Goal: Task Accomplishment & Management: Use online tool/utility

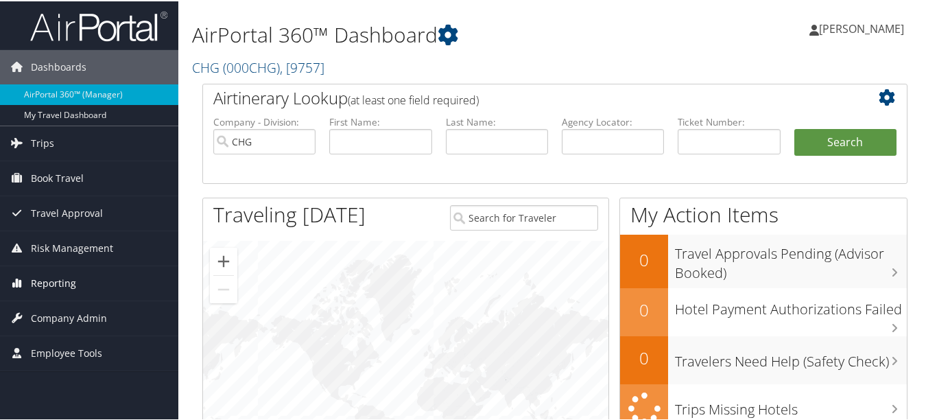
click at [97, 285] on link "Reporting" at bounding box center [89, 282] width 178 height 34
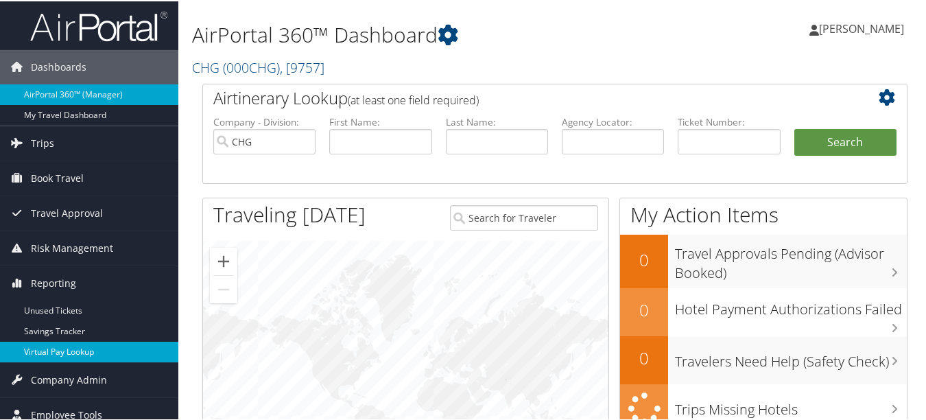
click at [105, 348] on link "Virtual Pay Lookup" at bounding box center [89, 350] width 178 height 21
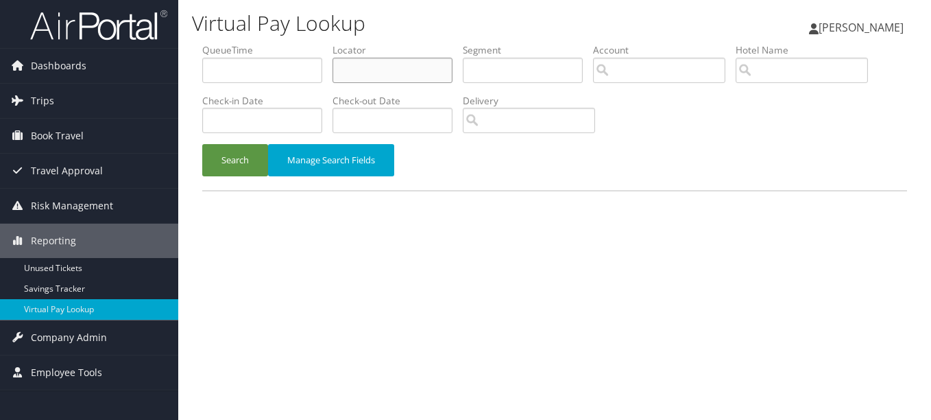
click at [419, 73] on input "text" at bounding box center [393, 70] width 120 height 25
paste input "MKRSKB"
click at [202, 144] on button "Search" at bounding box center [235, 160] width 66 height 32
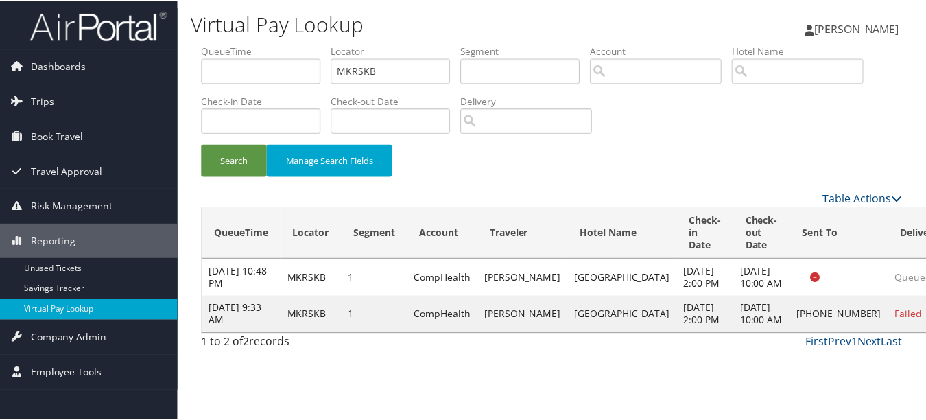
scroll to position [34, 0]
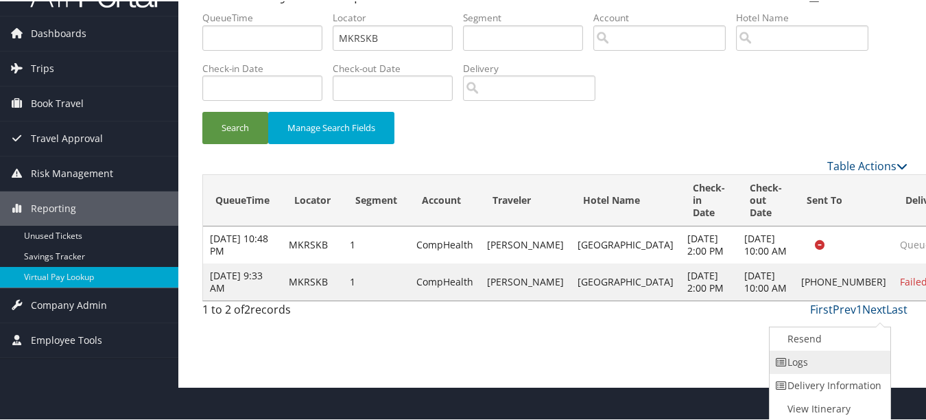
click at [860, 367] on link "Logs" at bounding box center [827, 360] width 117 height 23
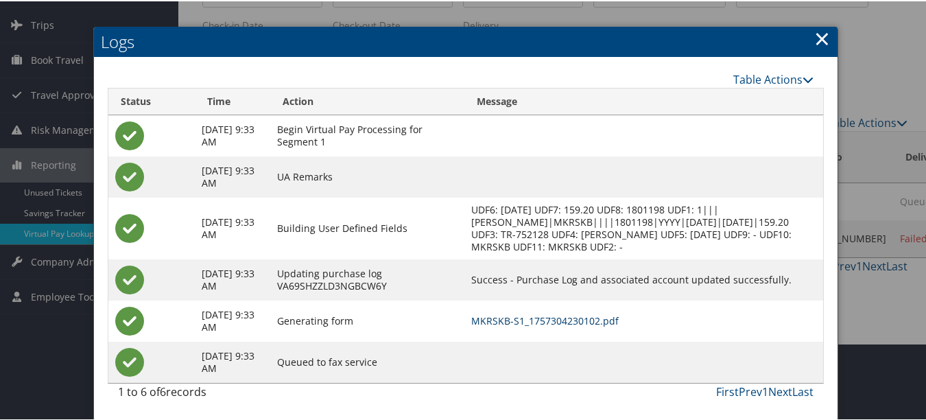
scroll to position [0, 0]
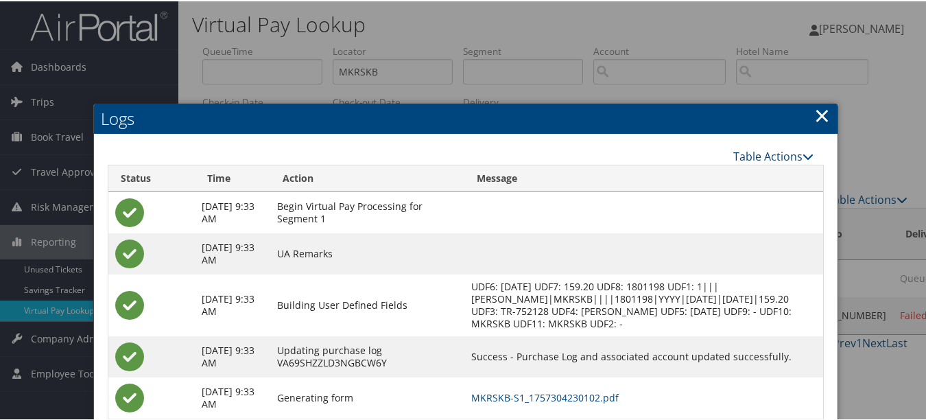
click at [814, 106] on link "×" at bounding box center [822, 113] width 16 height 27
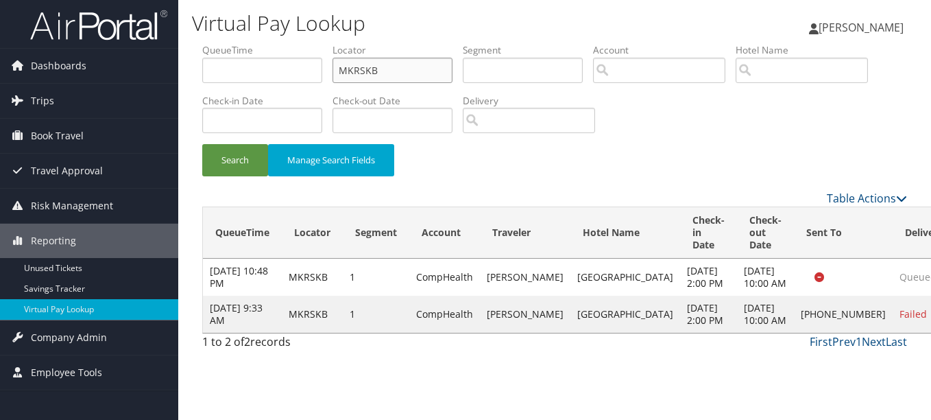
drag, startPoint x: 438, startPoint y: 66, endPoint x: 206, endPoint y: 66, distance: 231.8
click at [206, 43] on ul "QueueTime Locator MKRSKB Segment Account Traveler Hotel Name Check-in Date Chec…" at bounding box center [554, 43] width 705 height 0
paste input "KEFDKY"
click at [202, 144] on button "Search" at bounding box center [235, 160] width 66 height 32
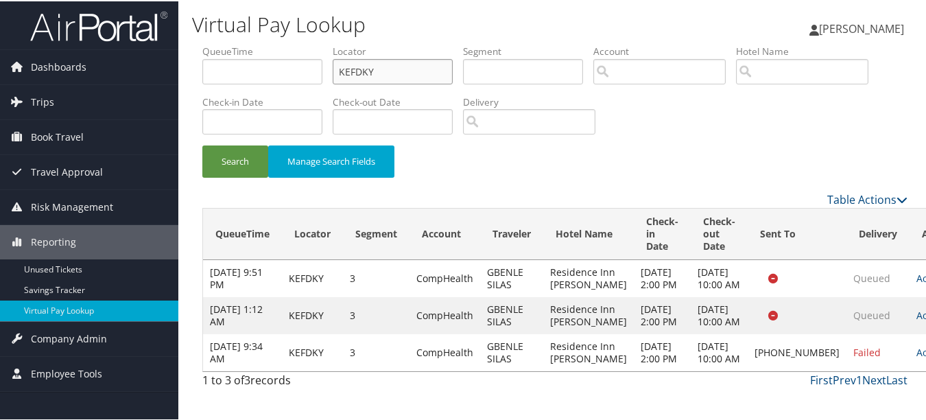
scroll to position [48, 0]
click at [909, 356] on td "Actions Resend Logs Delivery Information View Itinerary" at bounding box center [939, 351] width 60 height 37
click at [909, 370] on td "Actions Resend Logs Delivery Information View Itinerary" at bounding box center [939, 351] width 60 height 37
click at [916, 357] on link "Actions" at bounding box center [937, 350] width 43 height 13
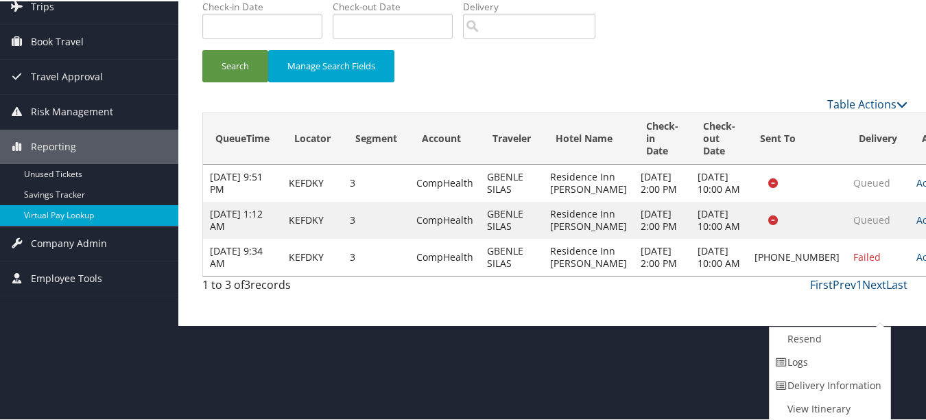
click at [837, 372] on link "Delivery Information" at bounding box center [827, 383] width 117 height 23
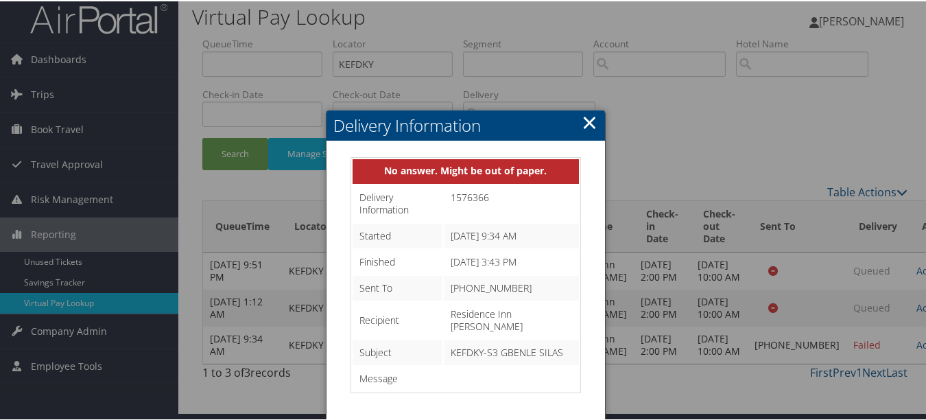
click at [592, 107] on link "×" at bounding box center [590, 120] width 16 height 27
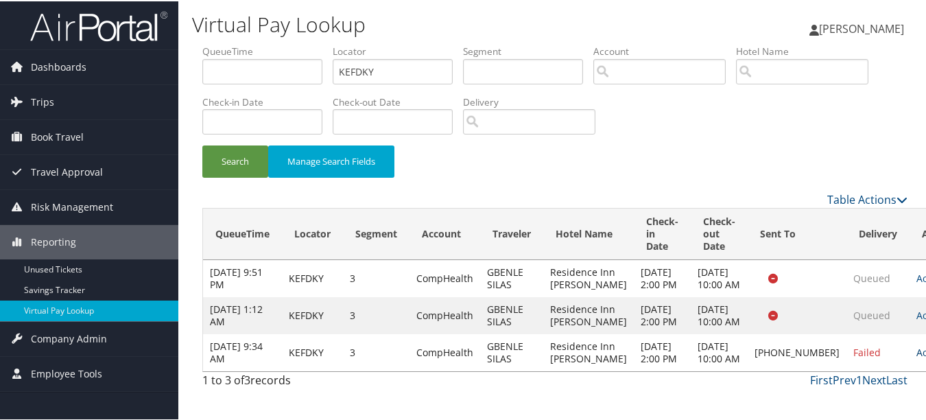
click at [916, 357] on link "Actions" at bounding box center [937, 350] width 43 height 13
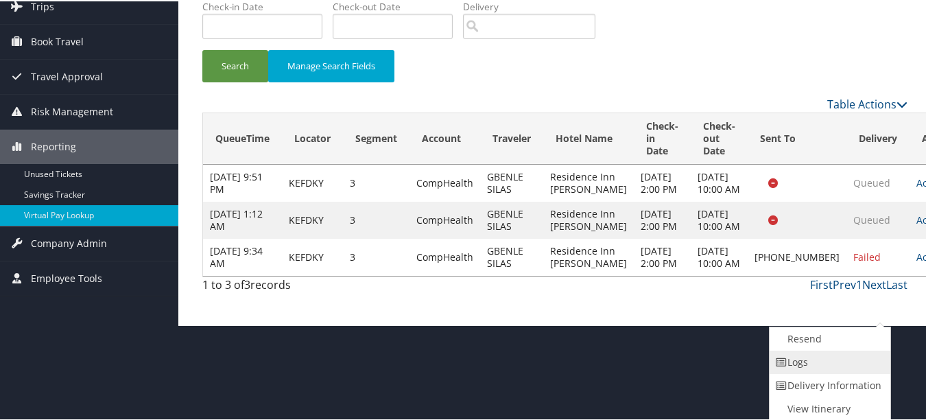
click at [869, 366] on link "Logs" at bounding box center [827, 360] width 117 height 23
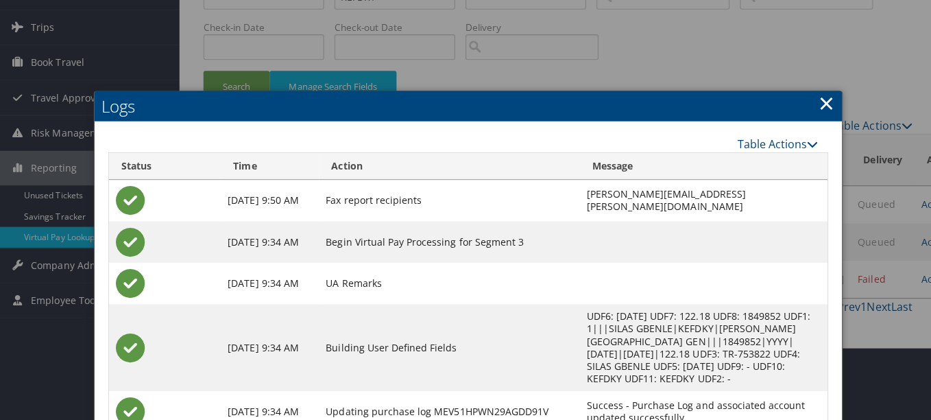
scroll to position [0, 0]
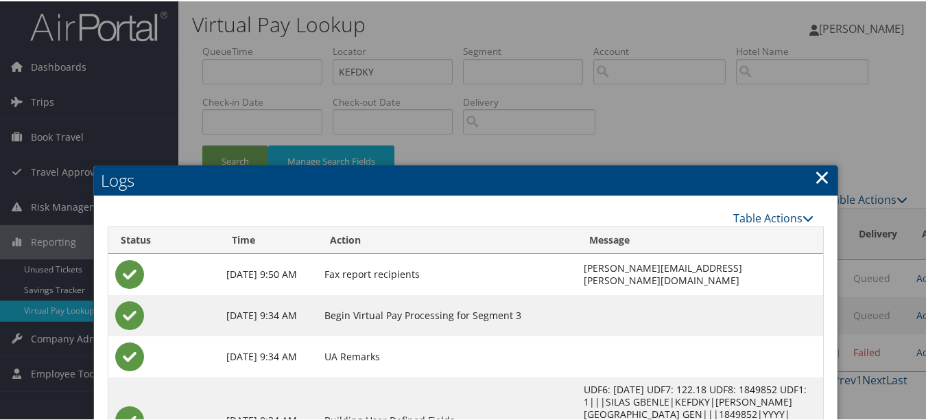
click at [822, 165] on link "×" at bounding box center [822, 175] width 16 height 27
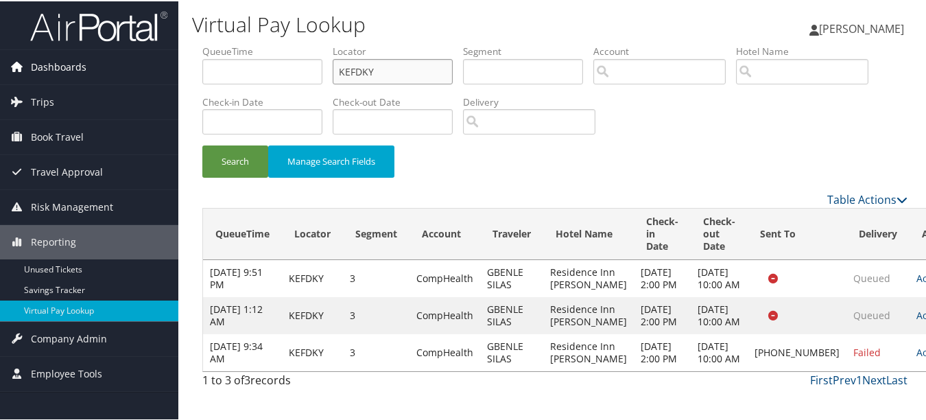
drag, startPoint x: 382, startPoint y: 71, endPoint x: 162, endPoint y: 60, distance: 220.4
click at [163, 60] on div "Dashboards AirPortal 360™ (Manager) My Travel Dashboard Trips Airtinerary® Look…" at bounding box center [465, 210] width 931 height 420
paste input "HWUNUC"
click at [202, 144] on button "Search" at bounding box center [235, 160] width 66 height 32
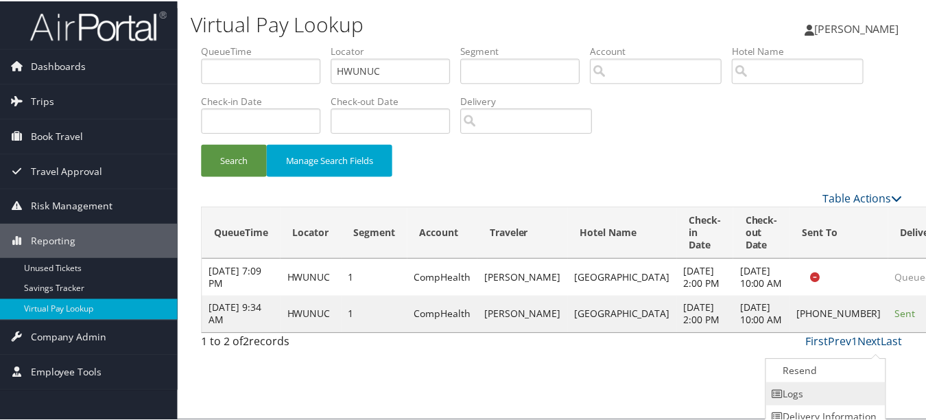
scroll to position [34, 0]
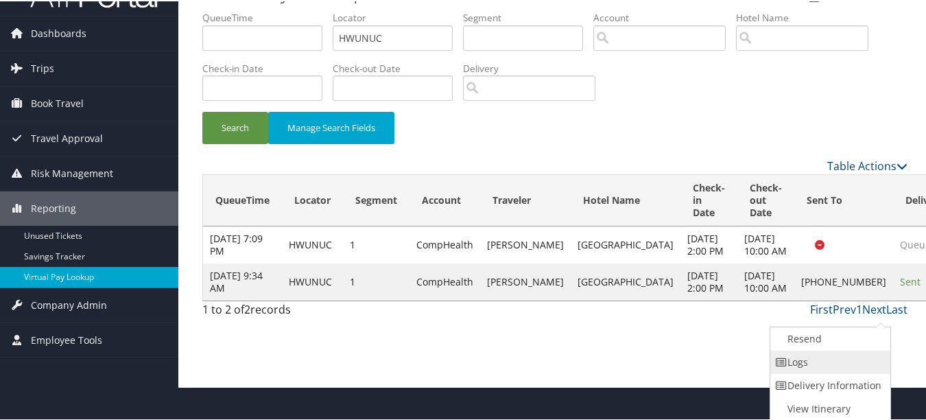
click at [878, 357] on link "Logs" at bounding box center [828, 360] width 117 height 23
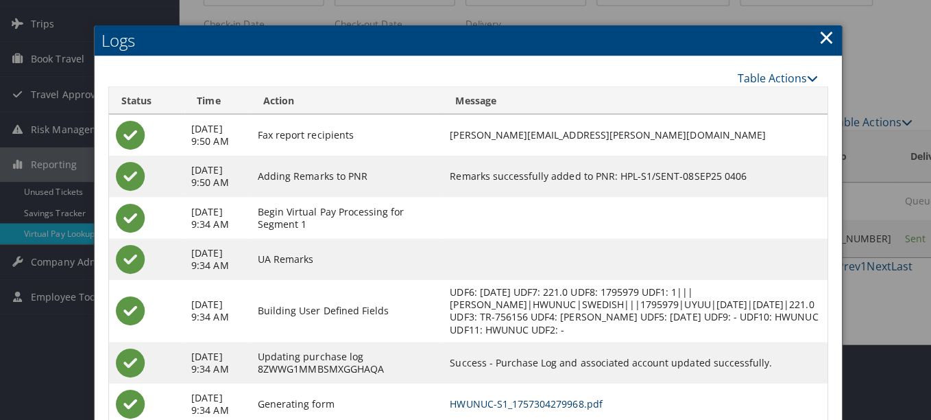
scroll to position [0, 0]
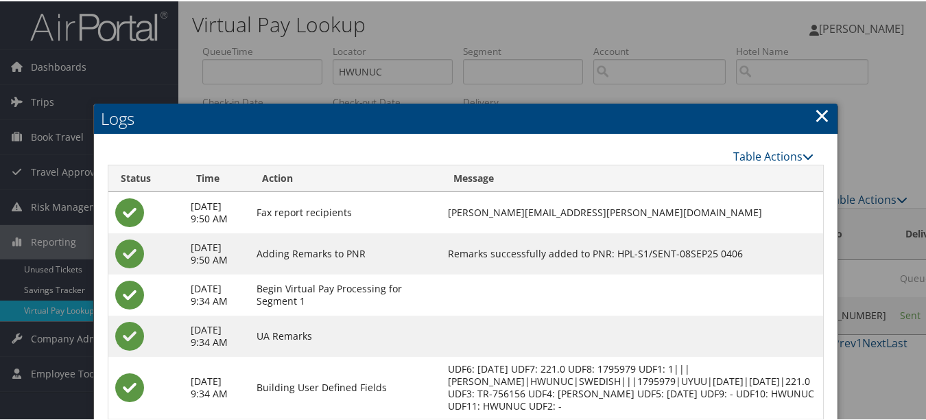
click at [807, 106] on h2 "Logs" at bounding box center [465, 117] width 743 height 30
click at [814, 117] on link "×" at bounding box center [822, 113] width 16 height 27
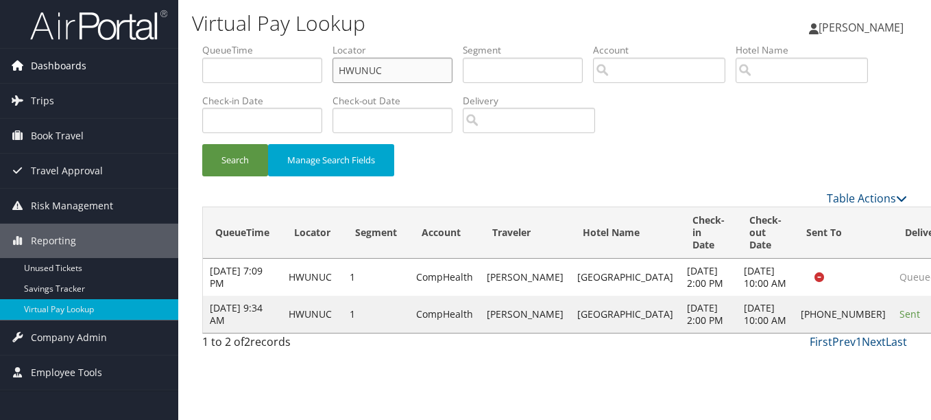
drag, startPoint x: 375, startPoint y: 69, endPoint x: 74, endPoint y: 69, distance: 301.1
click at [97, 69] on div "Dashboards AirPortal 360™ (Manager) My Travel Dashboard Trips Airtinerary® Look…" at bounding box center [465, 210] width 931 height 420
paste input "JTLPKB"
click at [202, 144] on button "Search" at bounding box center [235, 160] width 66 height 32
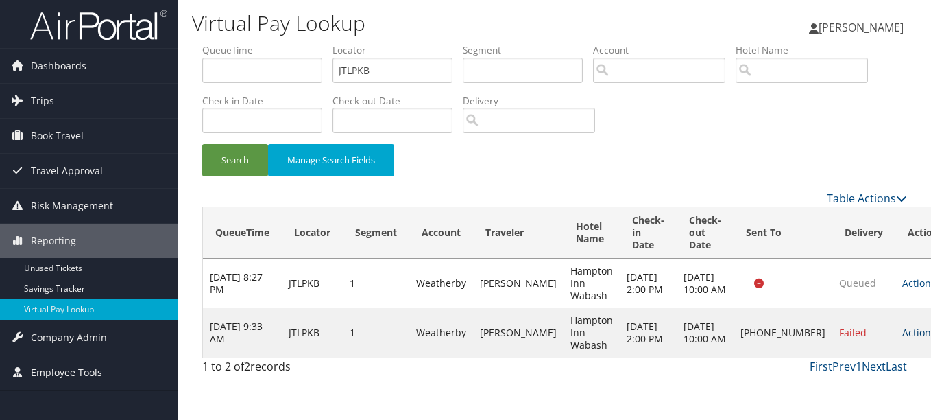
click at [902, 339] on link "Actions" at bounding box center [923, 332] width 43 height 13
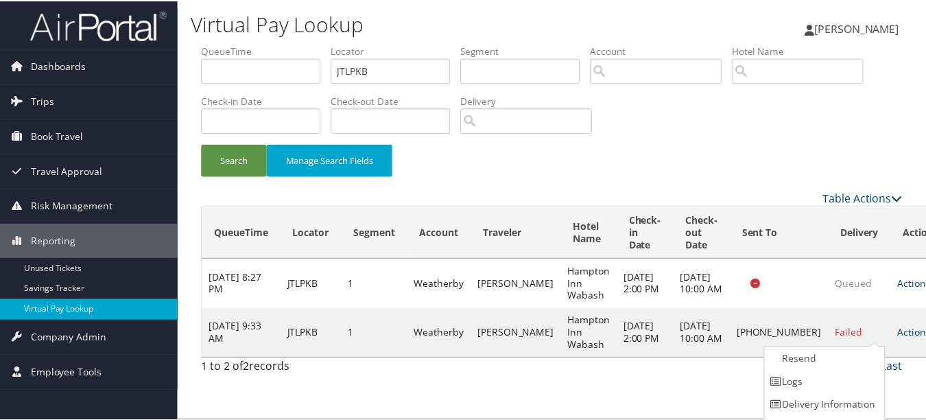
scroll to position [21, 0]
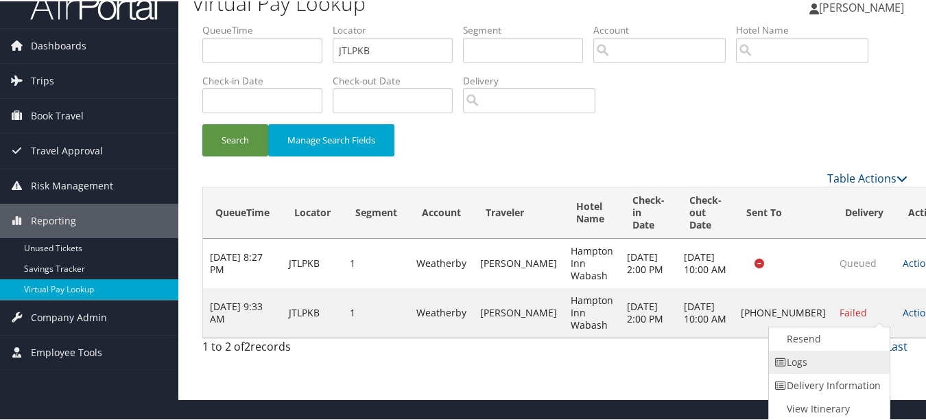
click at [865, 354] on link "Logs" at bounding box center [827, 360] width 117 height 23
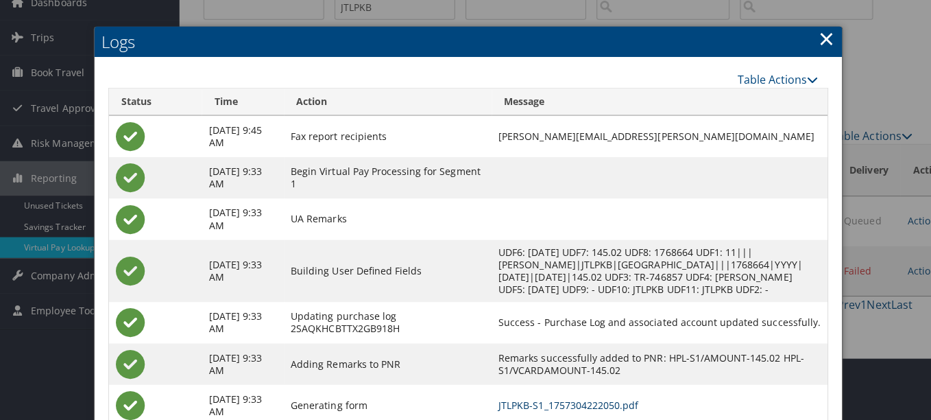
scroll to position [0, 0]
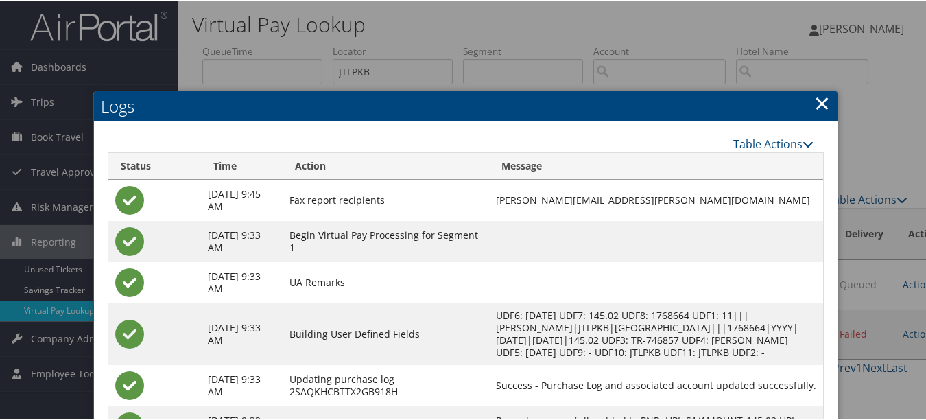
click at [814, 94] on link "×" at bounding box center [822, 101] width 16 height 27
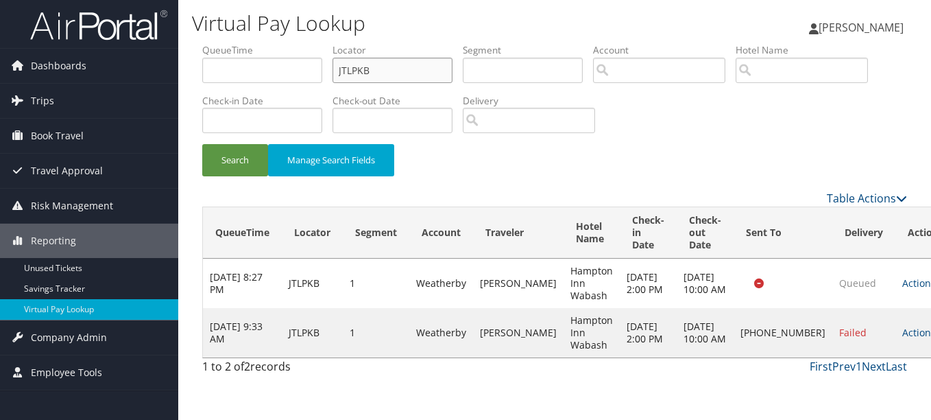
drag, startPoint x: 387, startPoint y: 76, endPoint x: 254, endPoint y: 75, distance: 133.0
click at [254, 43] on ul "QueueTime Locator JTLPKB Segment Account Traveler Hotel Name Check-in Date Chec…" at bounding box center [554, 43] width 705 height 0
paste input "YQCERW"
click at [202, 144] on button "Search" at bounding box center [235, 160] width 66 height 32
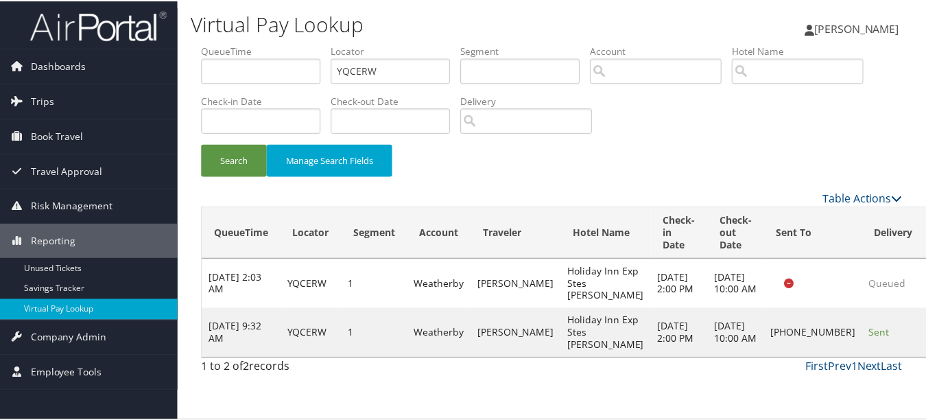
scroll to position [34, 0]
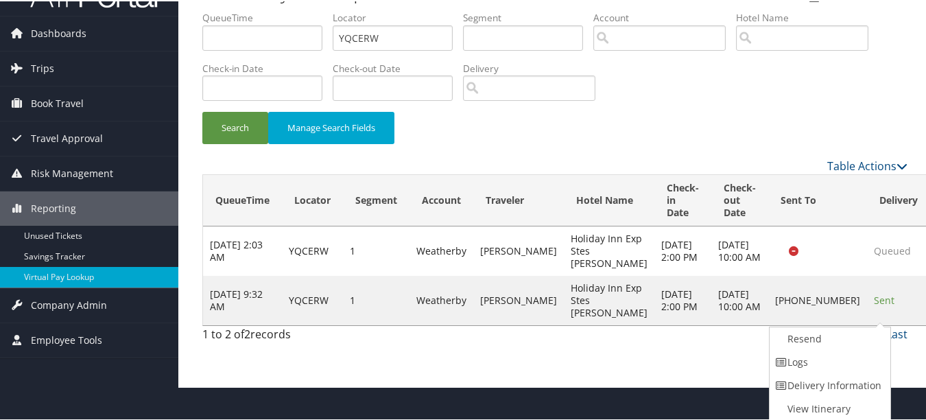
drag, startPoint x: 863, startPoint y: 363, endPoint x: 547, endPoint y: 304, distance: 321.5
click at [862, 363] on link "Logs" at bounding box center [827, 360] width 117 height 23
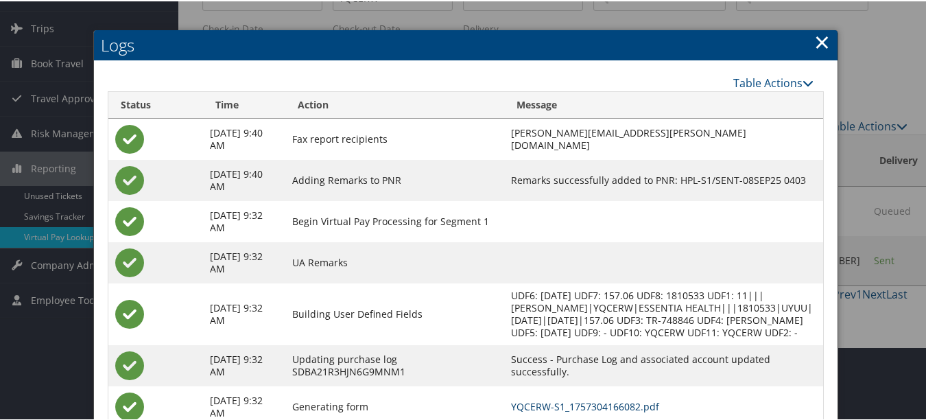
scroll to position [0, 0]
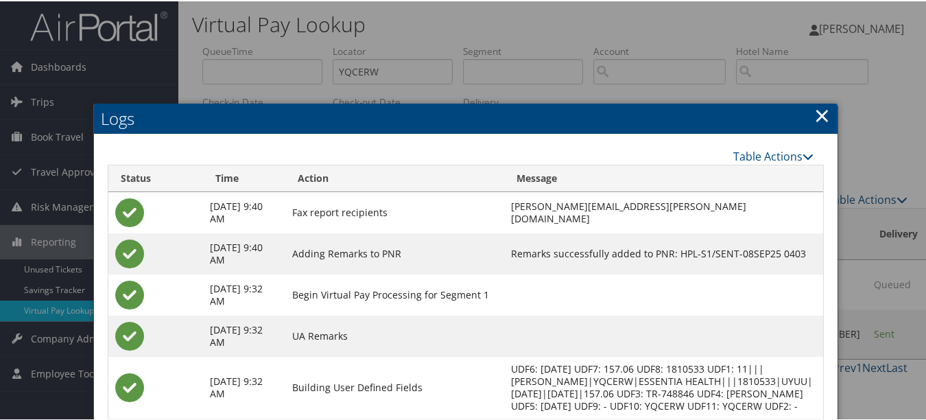
click at [814, 110] on link "×" at bounding box center [822, 113] width 16 height 27
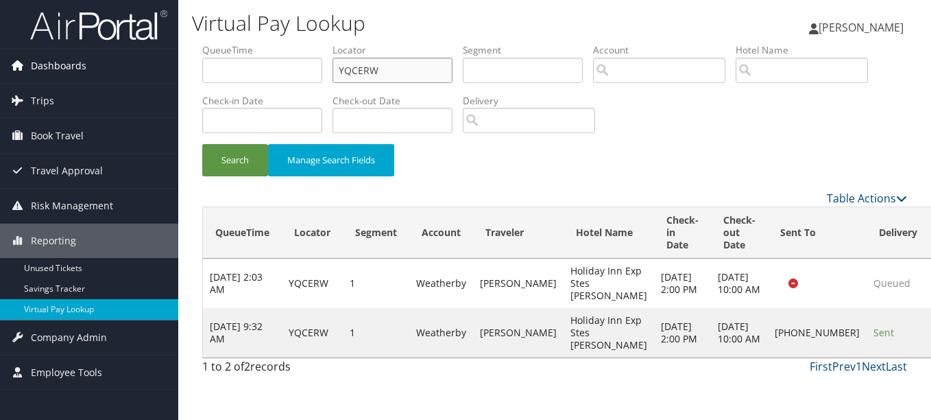
drag, startPoint x: 403, startPoint y: 68, endPoint x: 176, endPoint y: 77, distance: 227.9
click at [176, 77] on div "Dashboards AirPortal 360™ (Manager) My Travel Dashboard Trips Airtinerary® Look…" at bounding box center [465, 210] width 931 height 420
paste input "KSSGEA"
click at [202, 144] on button "Search" at bounding box center [235, 160] width 66 height 32
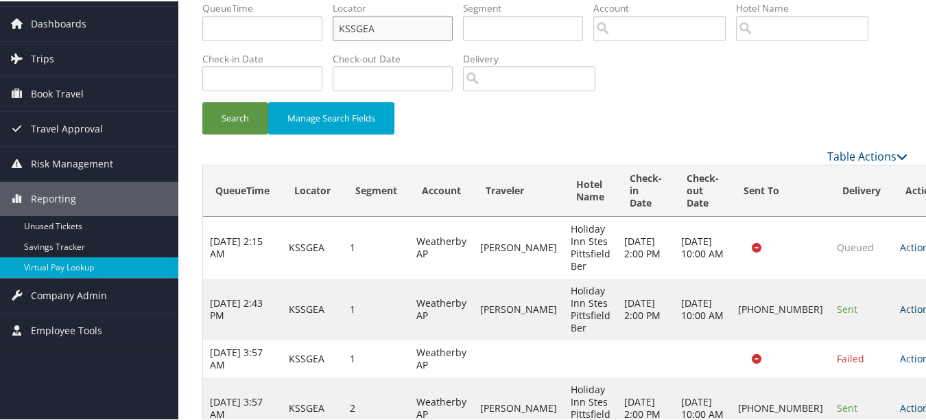
scroll to position [85, 0]
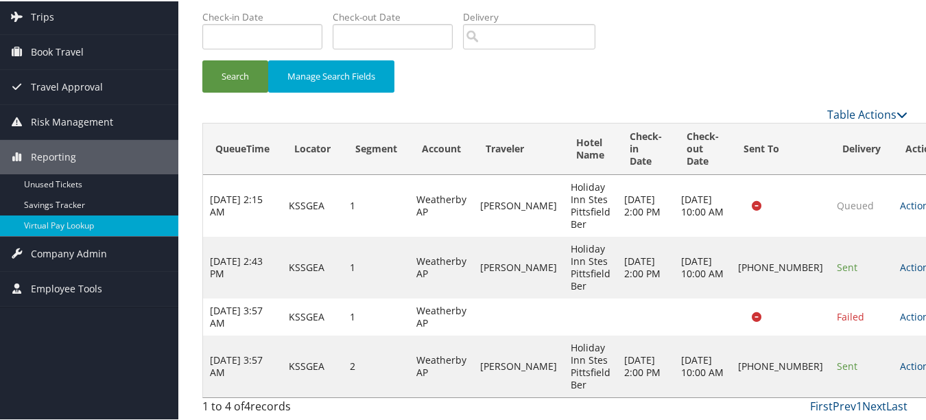
click at [893, 357] on td "Actions Resend Logs Delivery Information View Itinerary" at bounding box center [923, 365] width 60 height 62
click at [900, 365] on link "Actions" at bounding box center [921, 364] width 43 height 13
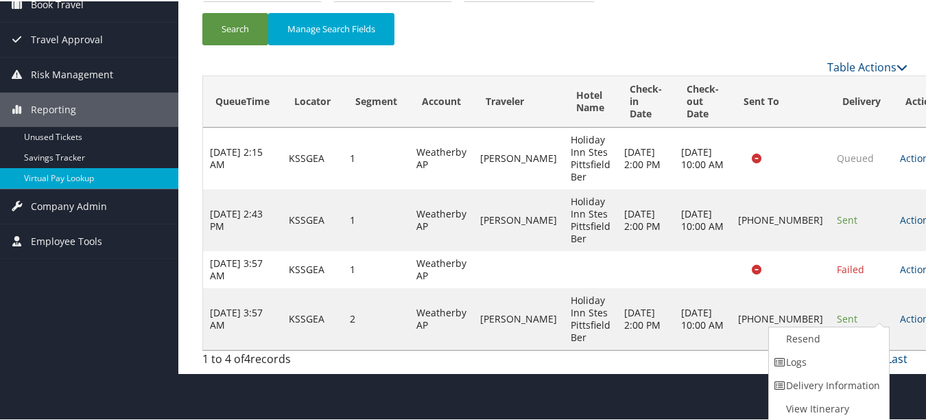
drag, startPoint x: 865, startPoint y: 366, endPoint x: 807, endPoint y: 366, distance: 57.6
click at [864, 366] on link "Logs" at bounding box center [827, 360] width 117 height 23
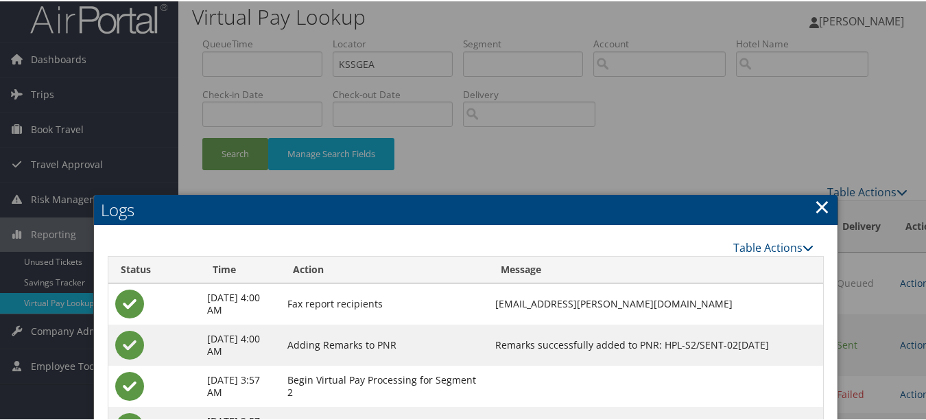
scroll to position [0, 0]
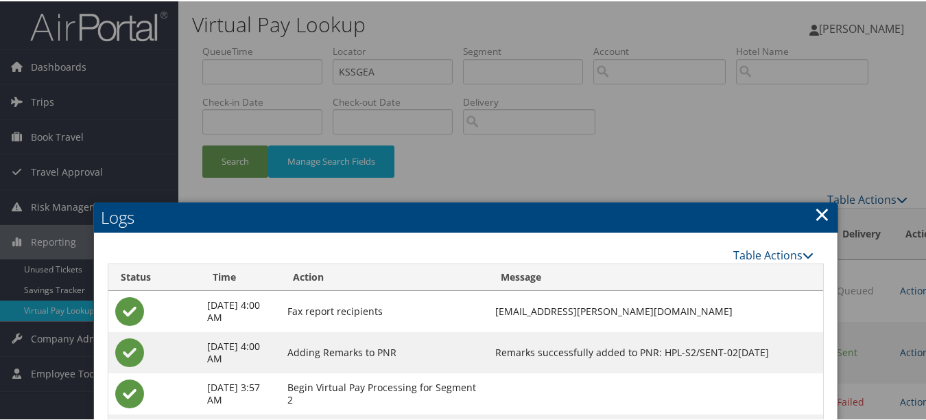
click at [820, 206] on link "×" at bounding box center [822, 212] width 16 height 27
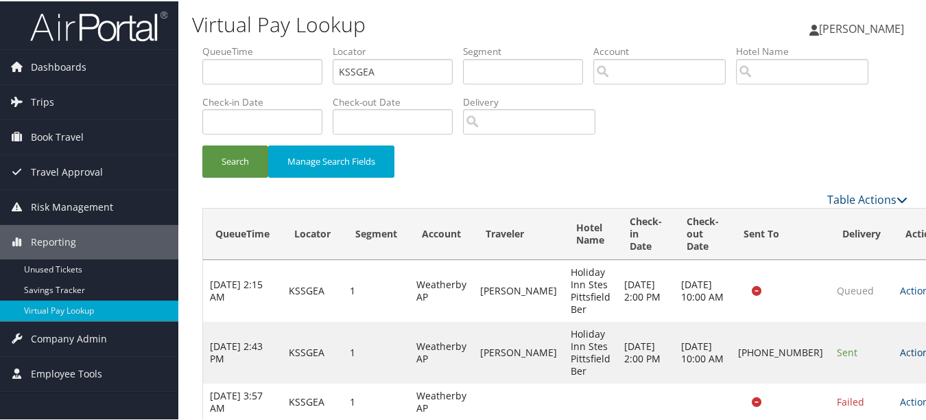
click at [900, 346] on link "Actions" at bounding box center [921, 350] width 43 height 13
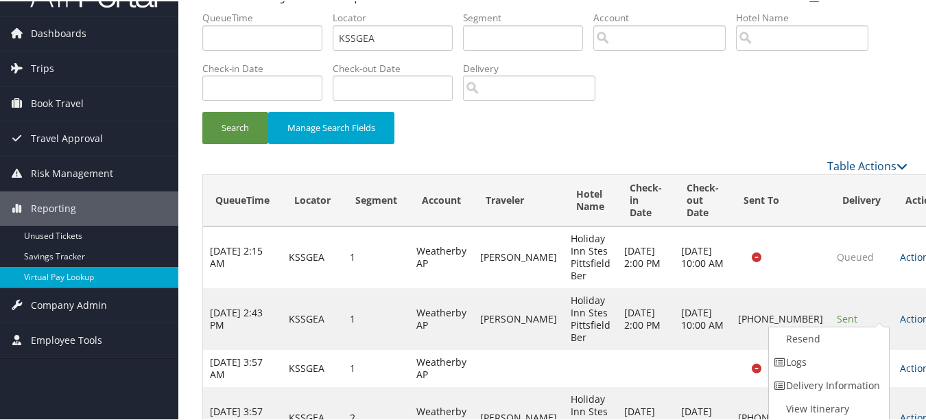
scroll to position [85, 0]
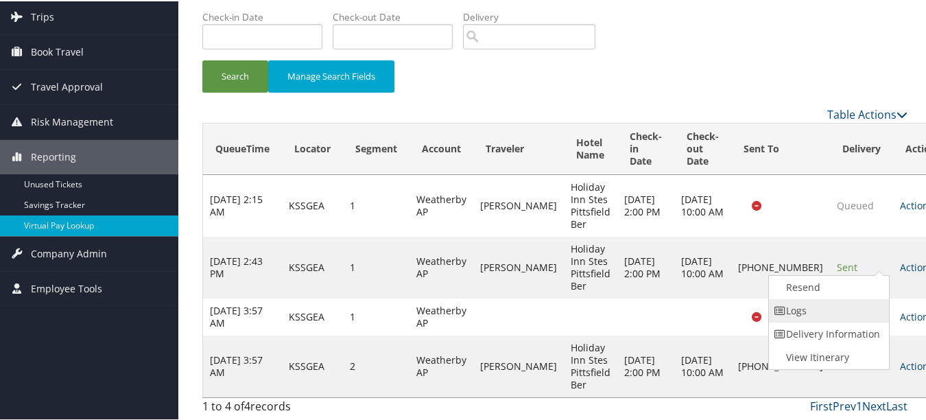
click at [830, 312] on link "Logs" at bounding box center [827, 309] width 117 height 23
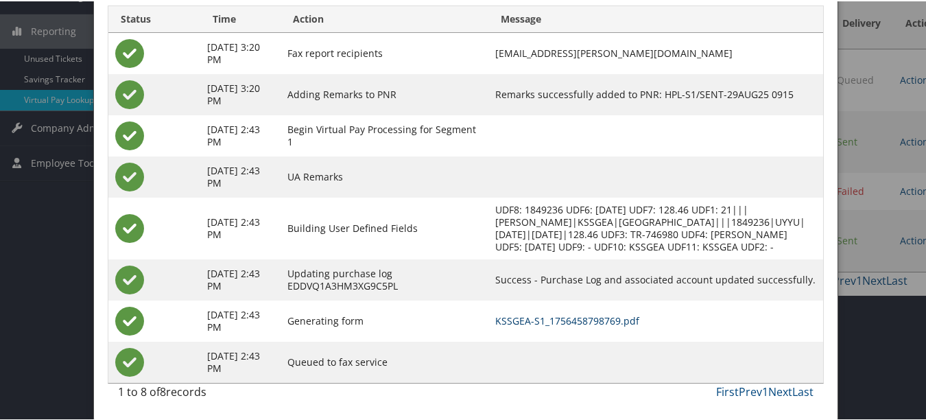
scroll to position [0, 0]
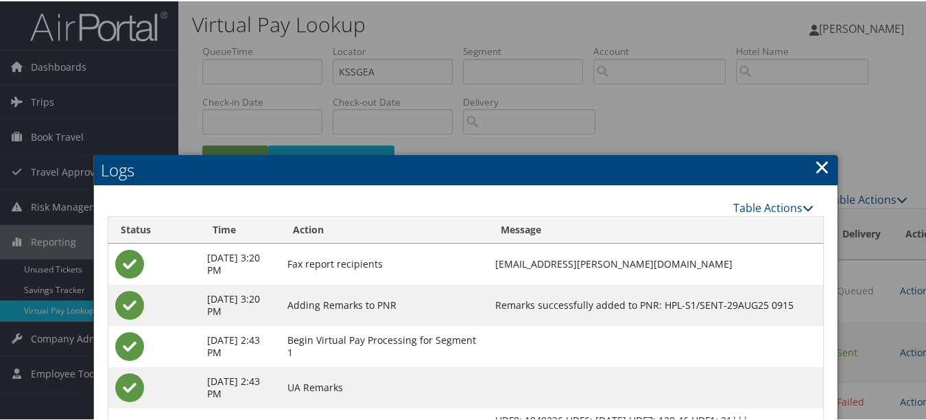
click at [814, 161] on link "×" at bounding box center [822, 165] width 16 height 27
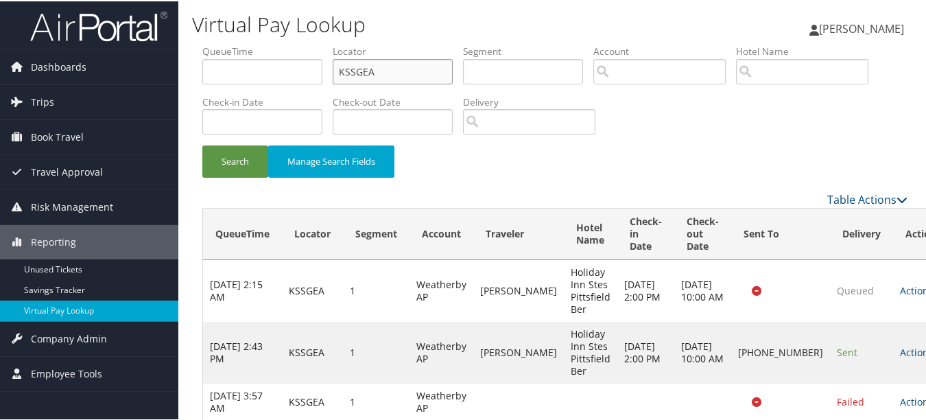
drag, startPoint x: 290, startPoint y: 60, endPoint x: 218, endPoint y: 58, distance: 72.0
click at [220, 43] on ul "QueueTime Locator KSSGEA Segment Account Traveler Hotel Name Check-in Date Chec…" at bounding box center [554, 43] width 705 height 0
paste input "CJQCAI"
click at [202, 144] on button "Search" at bounding box center [235, 160] width 66 height 32
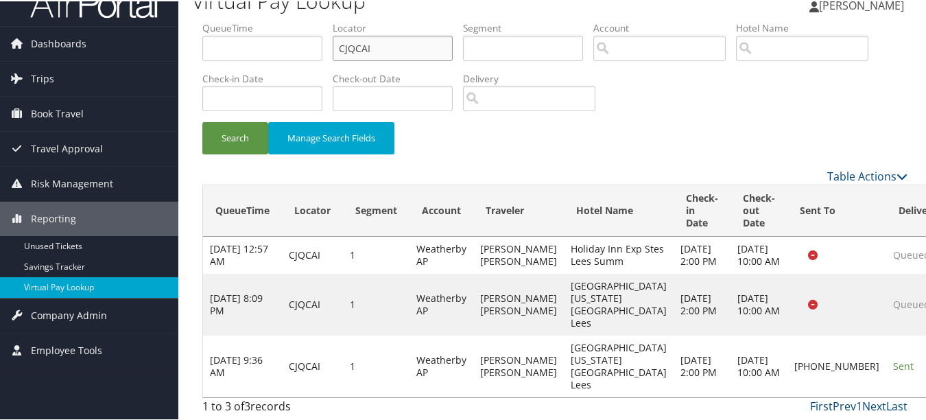
scroll to position [48, 0]
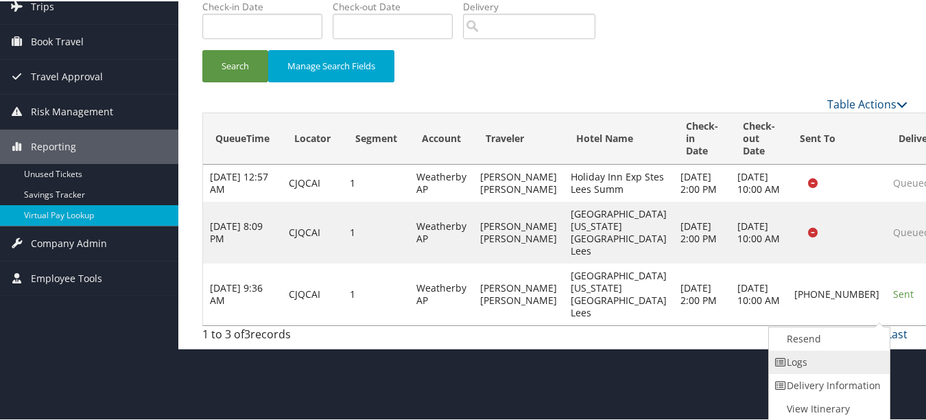
drag, startPoint x: 859, startPoint y: 364, endPoint x: 449, endPoint y: 267, distance: 421.5
click at [859, 364] on link "Logs" at bounding box center [827, 360] width 117 height 23
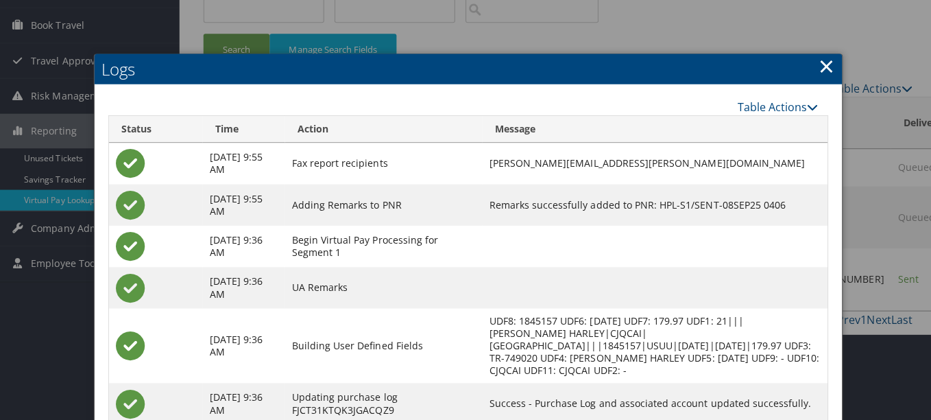
scroll to position [0, 0]
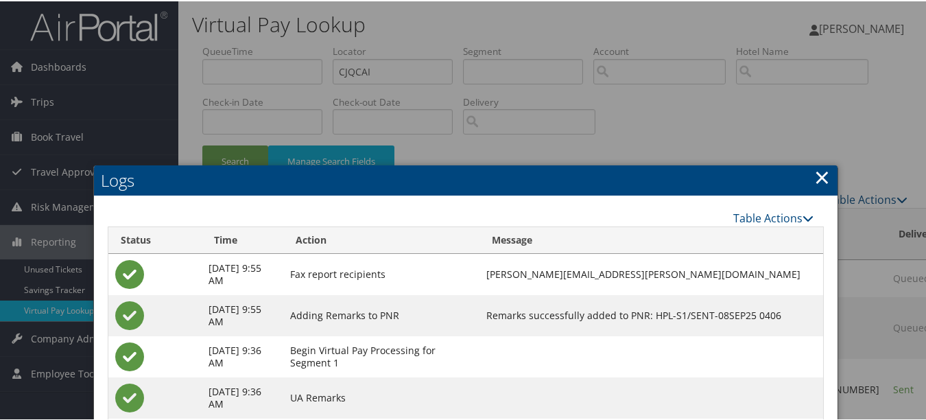
click at [814, 178] on link "×" at bounding box center [822, 175] width 16 height 27
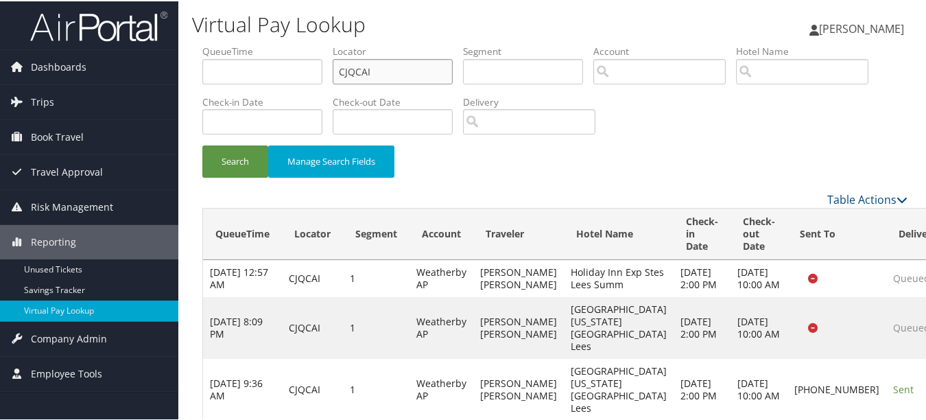
drag, startPoint x: 387, startPoint y: 71, endPoint x: 252, endPoint y: 62, distance: 134.7
click at [258, 43] on ul "QueueTime Locator CJQCAI Segment Account Traveler Hotel Name Check-in Date Chec…" at bounding box center [554, 43] width 705 height 0
paste input "LDZPBG"
click at [202, 144] on button "Search" at bounding box center [235, 160] width 66 height 32
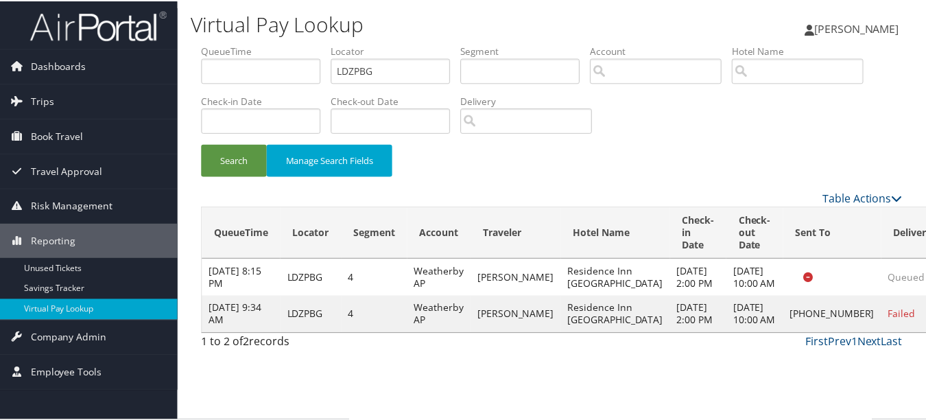
scroll to position [34, 0]
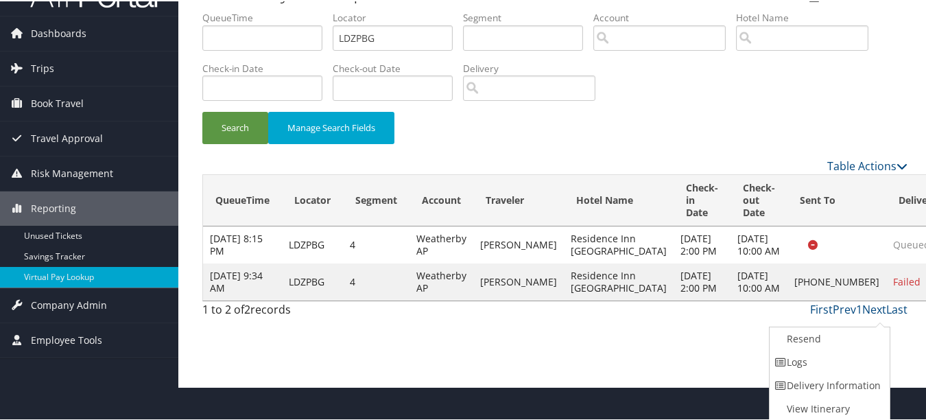
drag, startPoint x: 847, startPoint y: 360, endPoint x: 532, endPoint y: 331, distance: 316.2
click at [846, 360] on link "Logs" at bounding box center [827, 360] width 117 height 23
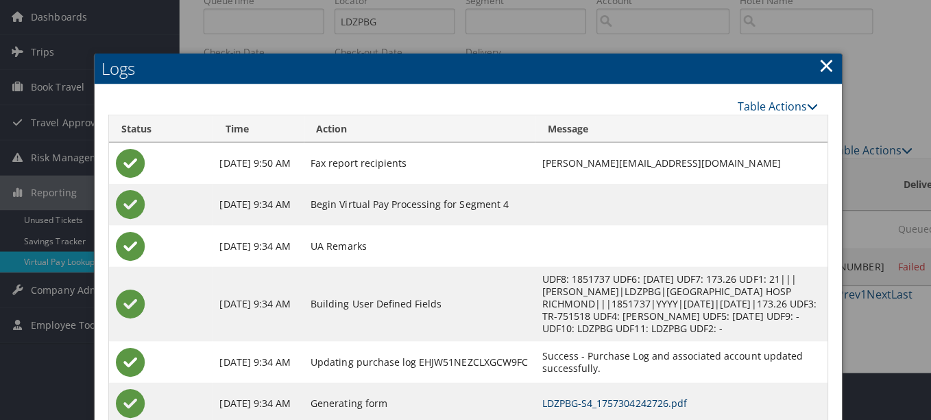
scroll to position [0, 0]
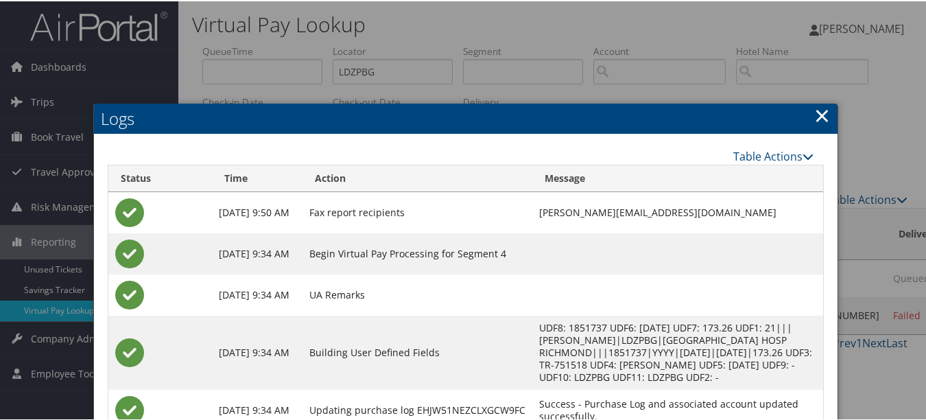
drag, startPoint x: 804, startPoint y: 116, endPoint x: 819, endPoint y: 115, distance: 14.4
click at [805, 115] on h2 "Logs" at bounding box center [465, 117] width 743 height 30
click at [819, 115] on link "×" at bounding box center [822, 113] width 16 height 27
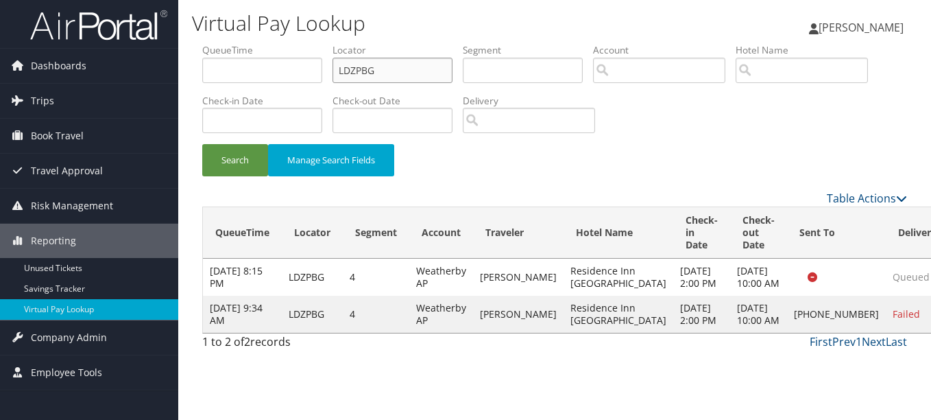
drag, startPoint x: 405, startPoint y: 66, endPoint x: 213, endPoint y: 66, distance: 191.3
click at [232, 43] on ul "QueueTime Locator LDZPBG Segment Account Traveler Hotel Name Check-in Date Chec…" at bounding box center [554, 43] width 705 height 0
paste input "QYDCDH"
type input "QYDCDH"
click at [202, 144] on button "Search" at bounding box center [235, 160] width 66 height 32
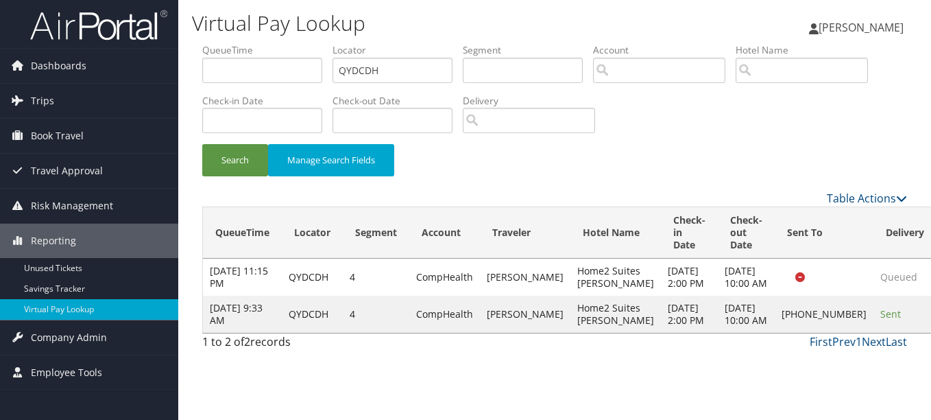
drag, startPoint x: 870, startPoint y: 353, endPoint x: 870, endPoint y: 342, distance: 11.7
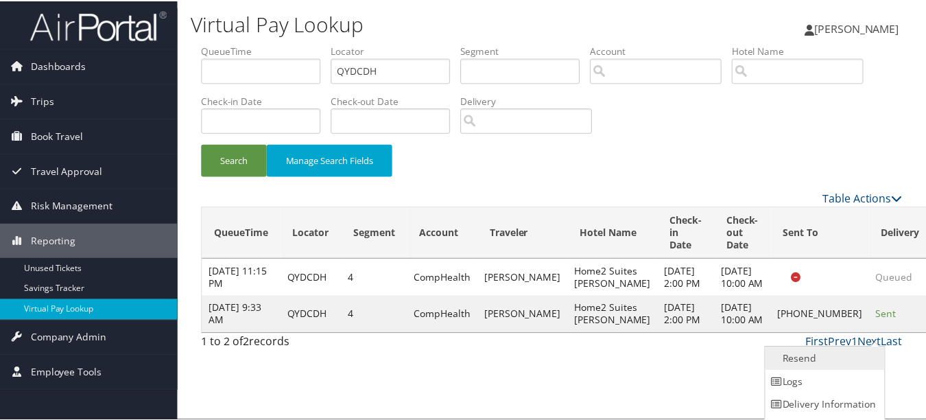
scroll to position [21, 0]
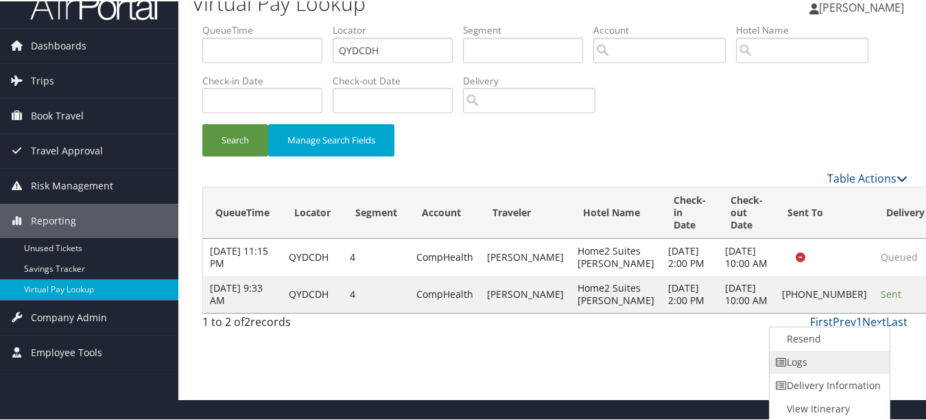
click at [809, 361] on link "Logs" at bounding box center [827, 360] width 117 height 23
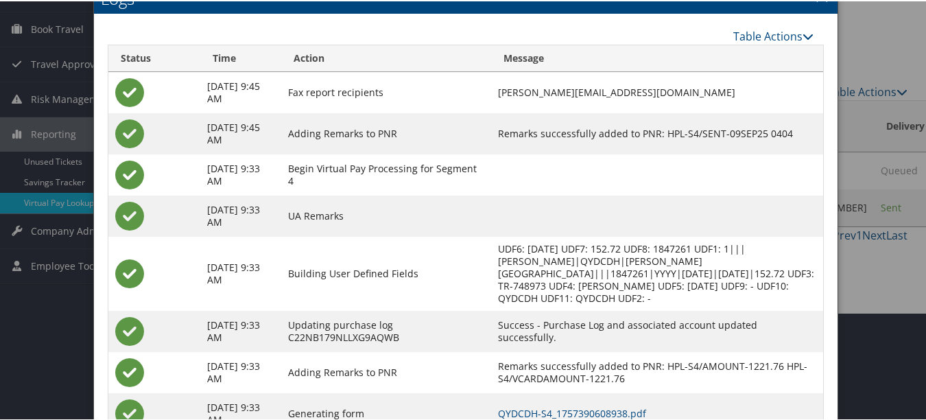
scroll to position [200, 0]
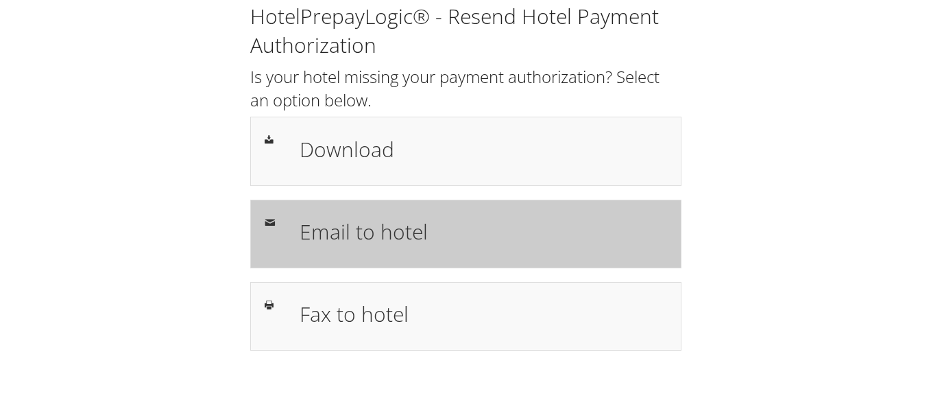
click at [340, 232] on h1 "Email to hotel" at bounding box center [484, 231] width 368 height 31
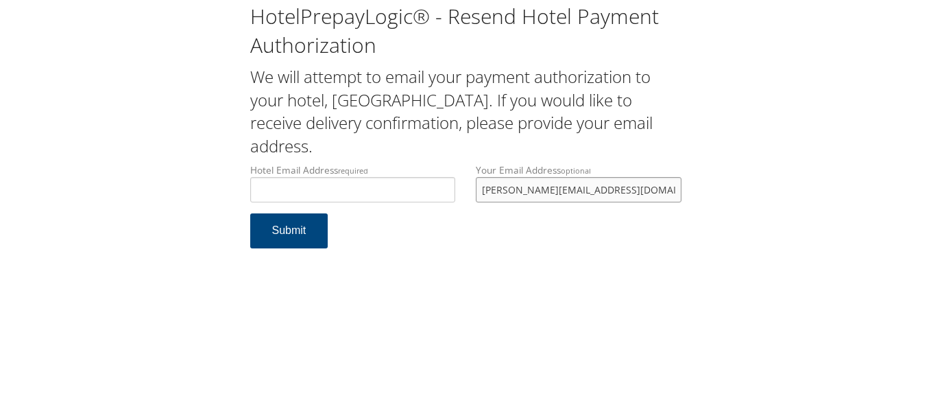
scroll to position [0, 13]
drag, startPoint x: 486, startPoint y: 192, endPoint x: 722, endPoint y: 193, distance: 235.9
click at [722, 193] on div "HotelPrepayLogic® - Resend Hotel Payment Authorization We will attempt to email…" at bounding box center [466, 131] width 904 height 262
type input "D"
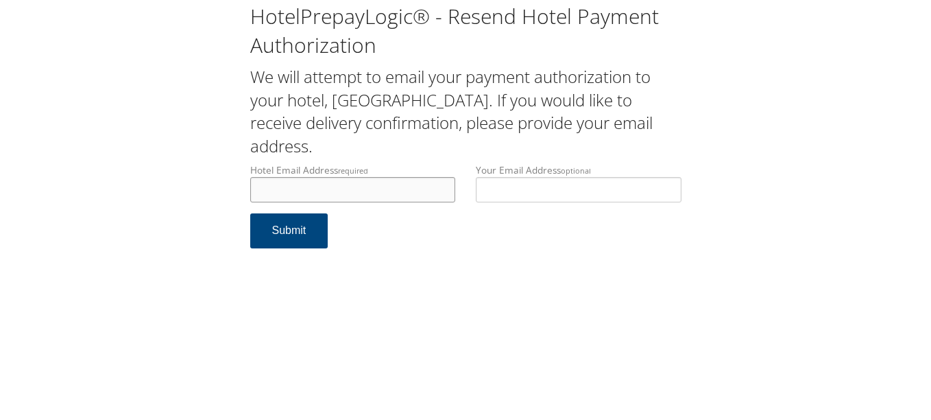
click at [432, 195] on input "Hotel Email Address required" at bounding box center [353, 189] width 206 height 25
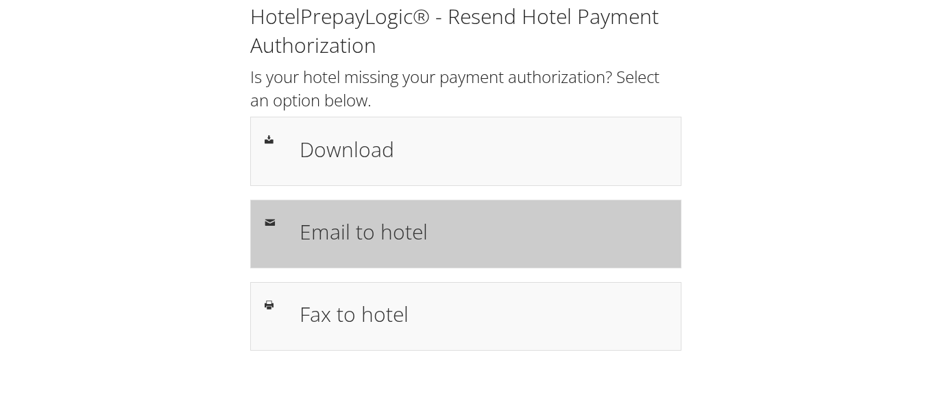
click at [516, 213] on div "Email to hotel" at bounding box center [465, 234] width 431 height 69
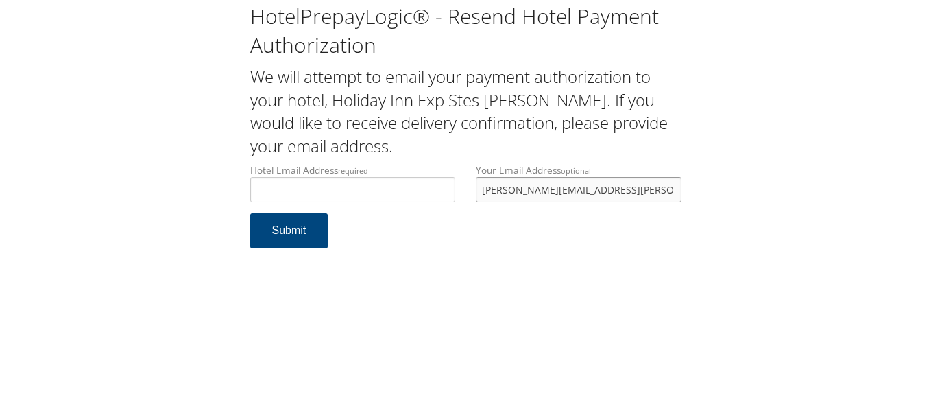
drag, startPoint x: 662, startPoint y: 198, endPoint x: 446, endPoint y: 193, distance: 215.4
click at [446, 193] on div "Hotel Email Address required Hotel email address is required Your Email Address…" at bounding box center [466, 188] width 452 height 50
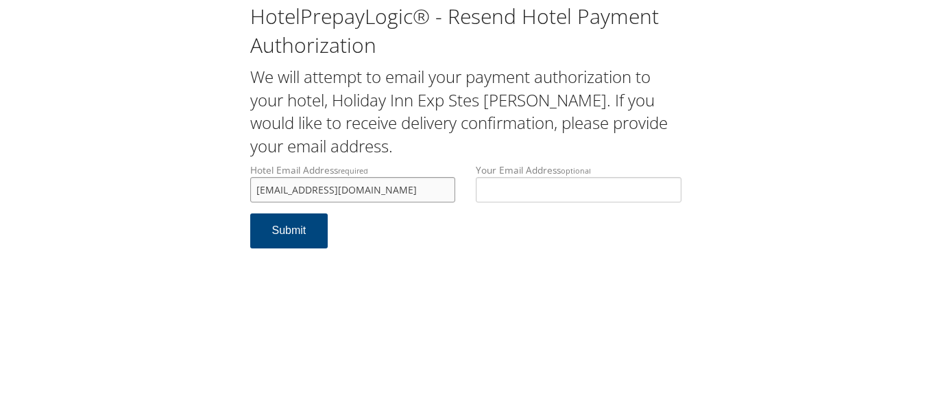
type input "guestservices@brainerdhi.com"
click at [457, 252] on form "Hotel Email Address required guestservices@brainerdhi.com Hotel email address i…" at bounding box center [465, 212] width 431 height 99
click at [301, 225] on button "Submit" at bounding box center [289, 230] width 78 height 35
drag, startPoint x: 429, startPoint y: 197, endPoint x: 250, endPoint y: 191, distance: 179.1
click at [250, 191] on input "[EMAIL_ADDRESS][DOMAIN_NAME]" at bounding box center [353, 189] width 206 height 25
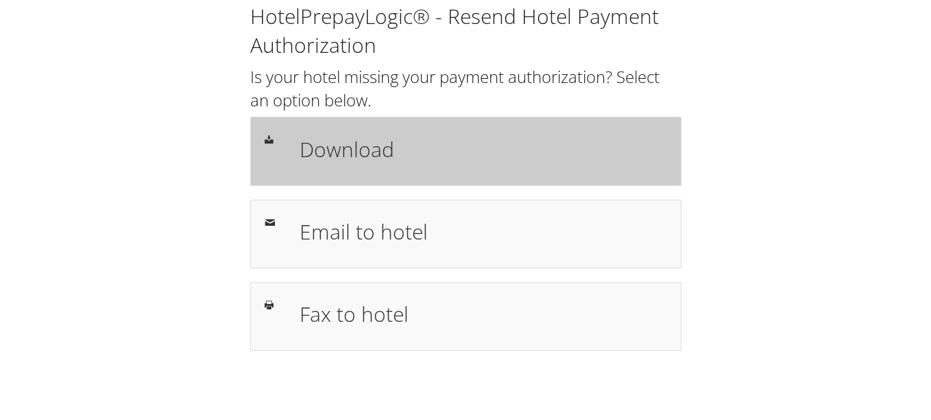
click at [540, 153] on h1 "Download" at bounding box center [484, 149] width 368 height 31
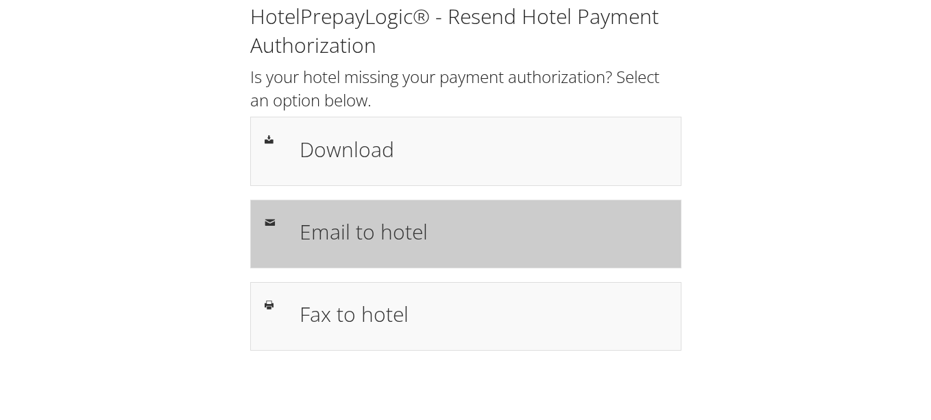
click at [419, 254] on div "Email to hotel" at bounding box center [465, 234] width 431 height 69
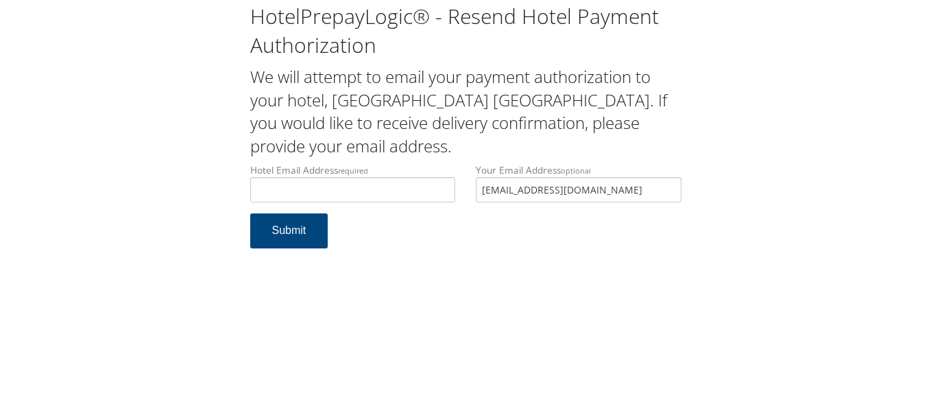
click at [482, 190] on input "bluestream6499@yahoo.com" at bounding box center [579, 189] width 206 height 25
click at [398, 175] on label "Hotel Email Address required" at bounding box center [353, 182] width 206 height 39
click at [398, 177] on input "Hotel Email Address required" at bounding box center [353, 189] width 206 height 25
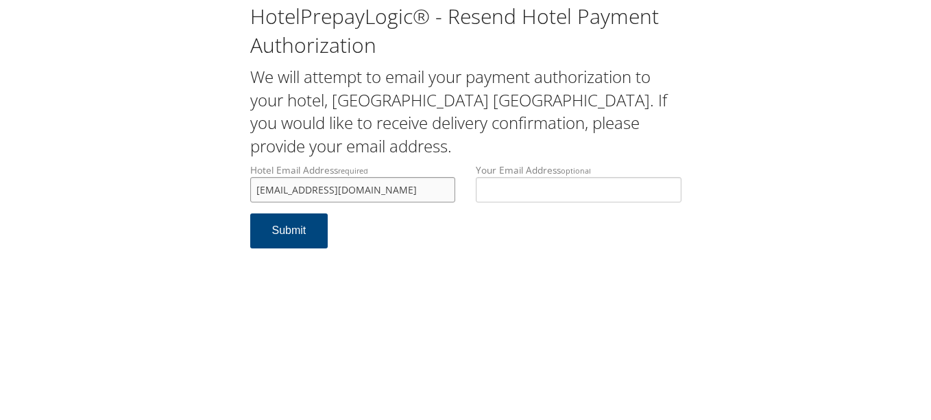
type input "nightaudit168@gmail.com"
click at [384, 270] on div "HotelPrepayLogic® - Resend Hotel Payment Authorization We will attempt to email…" at bounding box center [465, 210] width 931 height 420
click at [298, 243] on button "Submit" at bounding box center [289, 230] width 78 height 35
click at [385, 187] on input "nightaudit168@gmail.com" at bounding box center [353, 189] width 206 height 25
click at [321, 189] on input "nightaudit168@gmail.com" at bounding box center [353, 189] width 206 height 25
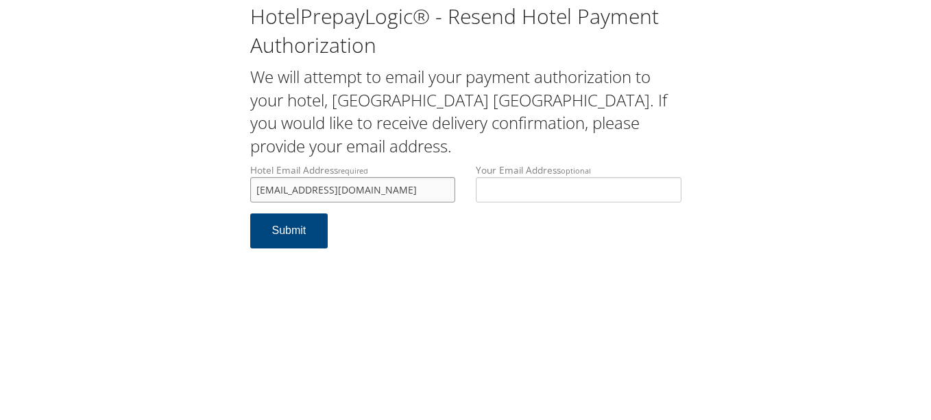
type input "nightaudit169@gmail.com"
click at [289, 258] on form "Hotel Email Address required nightaudit169@gmail.com Hotel email address is req…" at bounding box center [465, 212] width 431 height 99
click at [291, 245] on button "Submit" at bounding box center [289, 230] width 78 height 35
drag, startPoint x: 392, startPoint y: 191, endPoint x: 198, endPoint y: 191, distance: 194.1
click at [198, 191] on div "HotelPrepayLogic® - Resend Hotel Payment Authorization We will attempt to email…" at bounding box center [466, 131] width 904 height 262
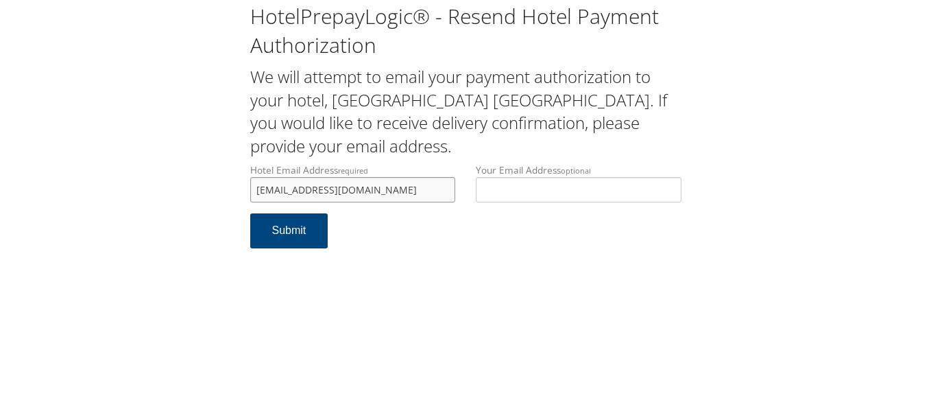
click at [396, 193] on input "nightaudit169@gmail.com" at bounding box center [353, 189] width 206 height 25
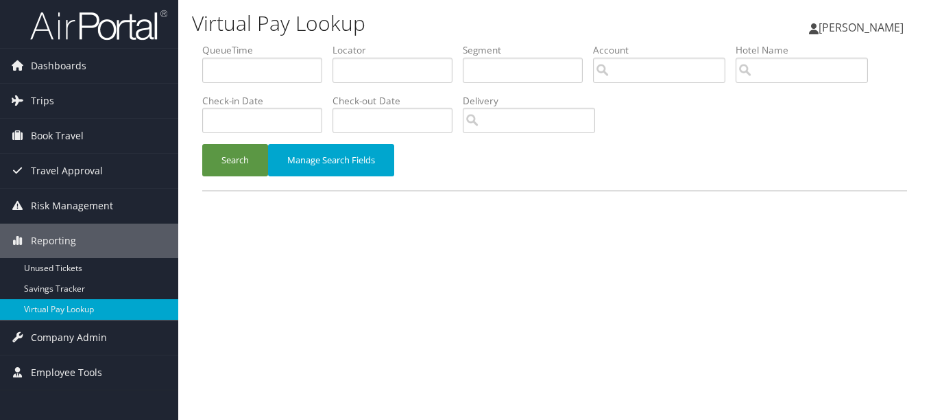
click at [374, 88] on li "Locator" at bounding box center [398, 68] width 130 height 50
click at [374, 79] on input "text" at bounding box center [393, 70] width 120 height 25
paste input "QYDCDH"
click at [202, 144] on button "Search" at bounding box center [235, 160] width 66 height 32
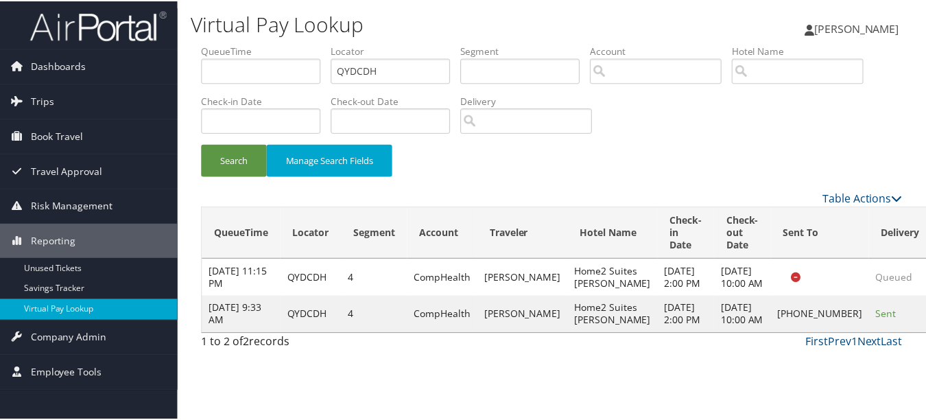
scroll to position [21, 0]
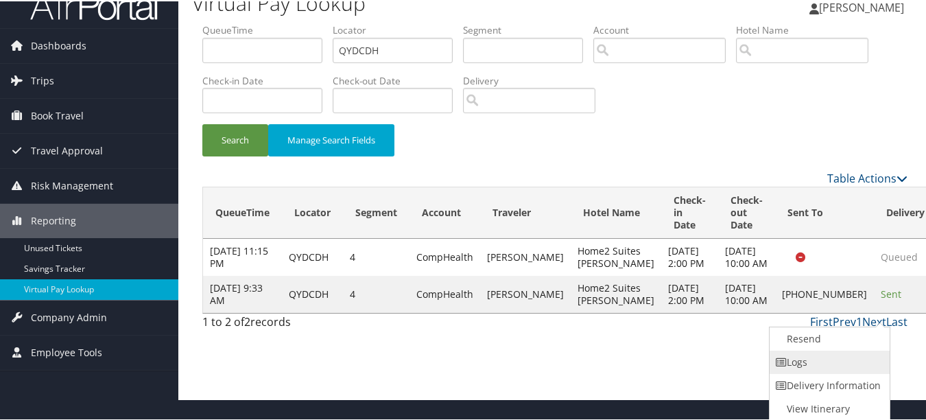
click at [867, 351] on link "Logs" at bounding box center [827, 360] width 117 height 23
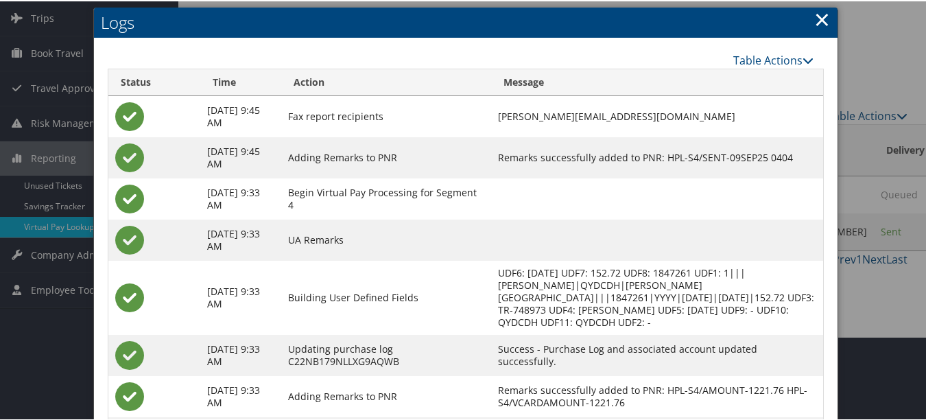
scroll to position [0, 0]
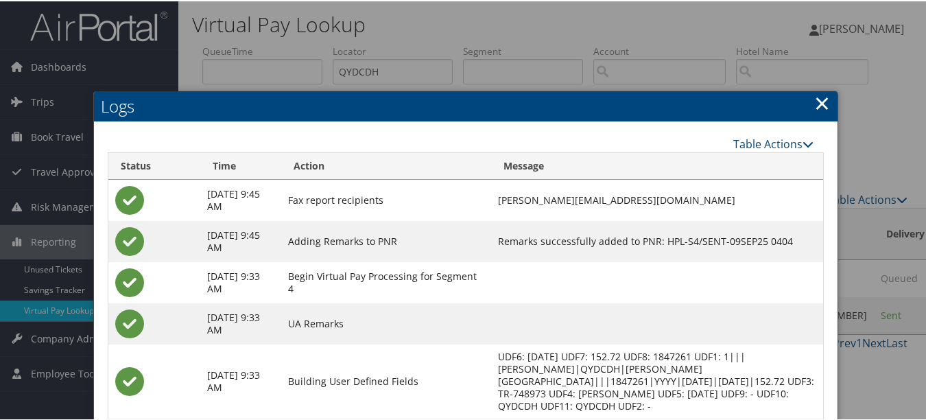
click at [816, 105] on link "×" at bounding box center [822, 101] width 16 height 27
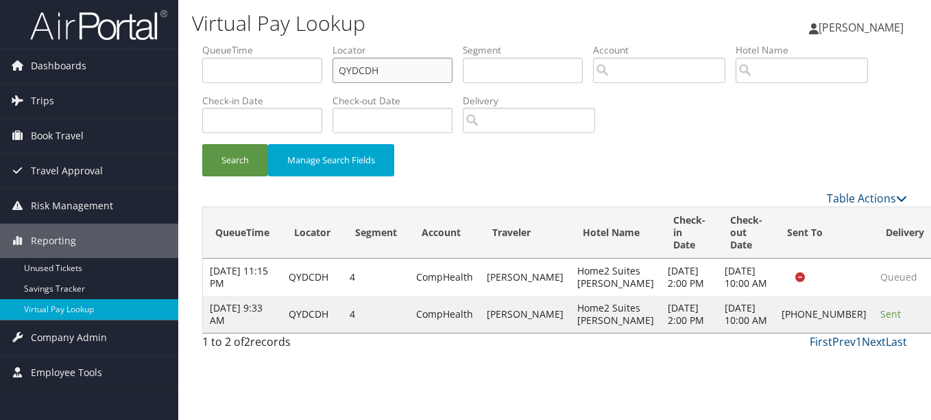
drag, startPoint x: 394, startPoint y: 64, endPoint x: 309, endPoint y: 57, distance: 85.4
click at [329, 43] on ul "QueueTime Locator QYDCDH Segment Account Traveler Hotel Name Check-in Date Chec…" at bounding box center [554, 43] width 705 height 0
paste input "KEFDKY"
click at [202, 144] on button "Search" at bounding box center [235, 160] width 66 height 32
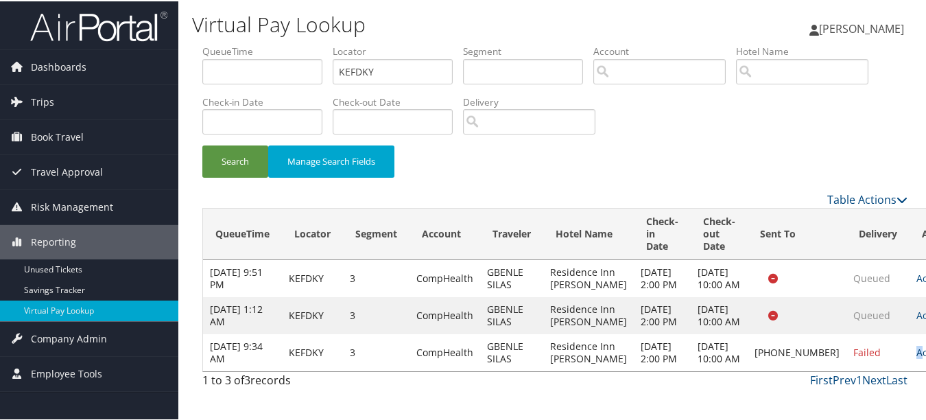
click at [909, 361] on td "Actions Resend Logs Delivery Information View Itinerary" at bounding box center [939, 351] width 60 height 37
drag, startPoint x: 869, startPoint y: 361, endPoint x: 878, endPoint y: 363, distance: 9.3
click at [916, 357] on link "Actions" at bounding box center [937, 350] width 43 height 13
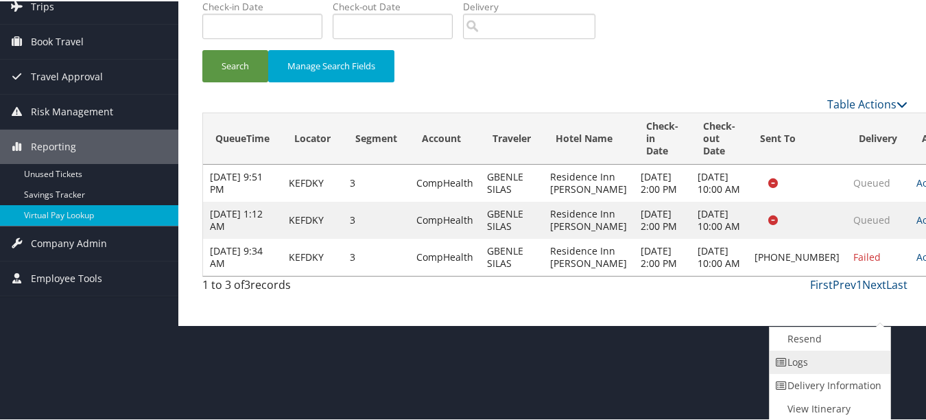
click at [833, 361] on link "Logs" at bounding box center [827, 360] width 117 height 23
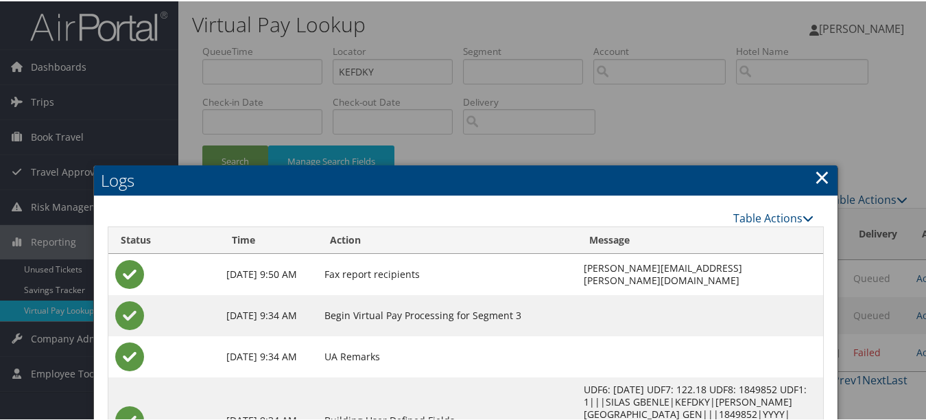
click at [814, 171] on link "×" at bounding box center [822, 175] width 16 height 27
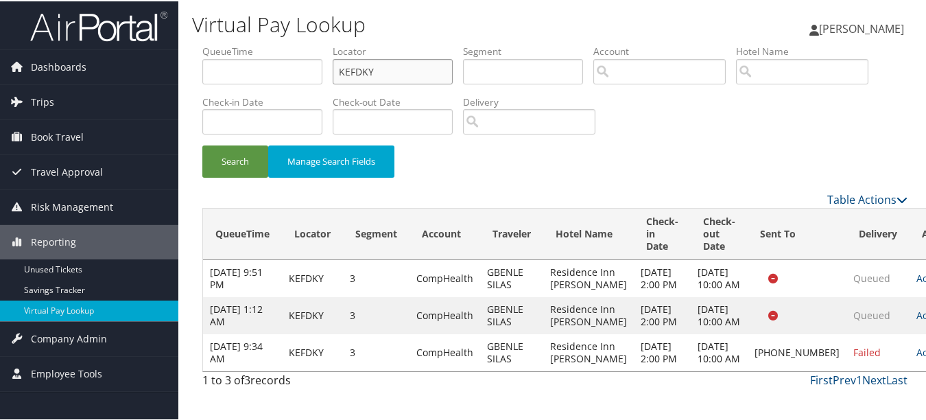
paste input "NWRIEE"
drag, startPoint x: 380, startPoint y: 80, endPoint x: 276, endPoint y: 67, distance: 105.1
click at [278, 43] on ul "QueueTime Locator NWRIEE Segment Account Traveler Hotel Name Check-in Date Chec…" at bounding box center [554, 43] width 705 height 0
click at [202, 144] on button "Search" at bounding box center [235, 160] width 66 height 32
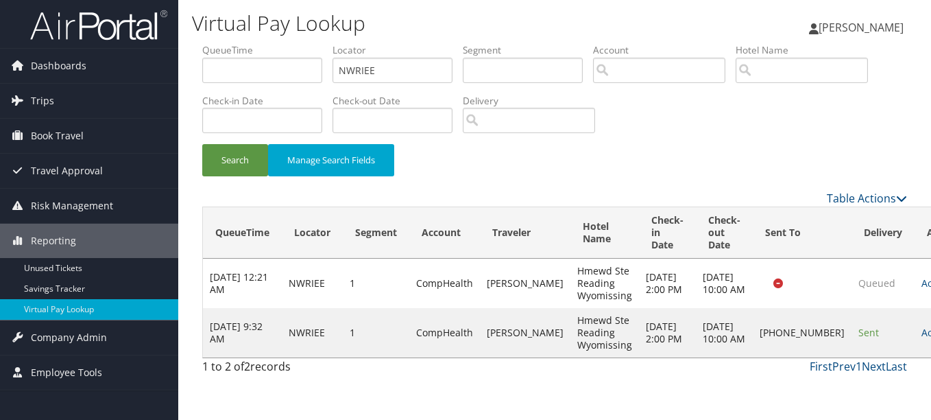
click at [915, 345] on td "Actions Resend Logs Delivery Information View Itinerary" at bounding box center [945, 332] width 60 height 49
click at [922, 339] on link "Actions" at bounding box center [943, 332] width 43 height 13
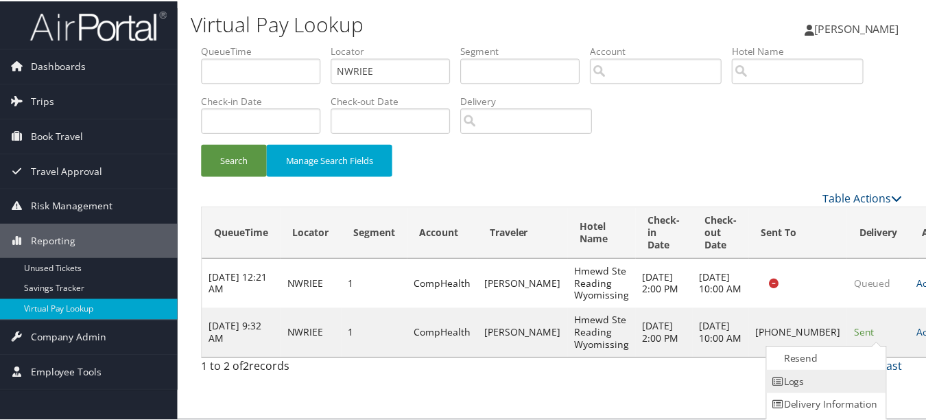
scroll to position [21, 0]
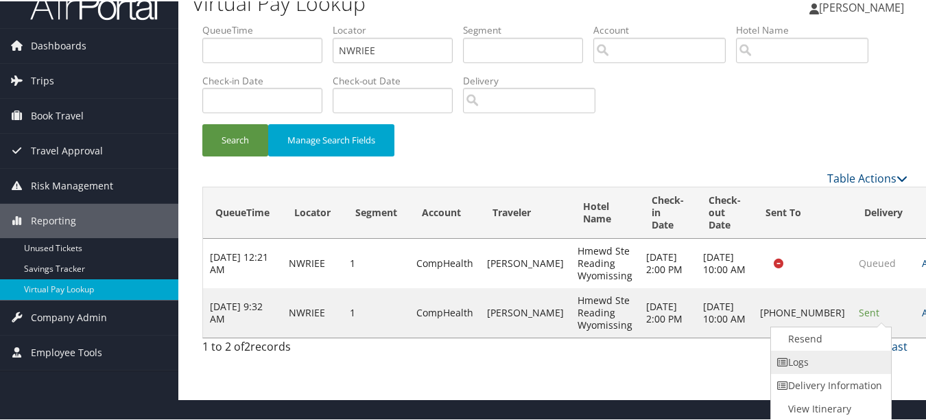
click at [848, 366] on link "Logs" at bounding box center [829, 360] width 117 height 23
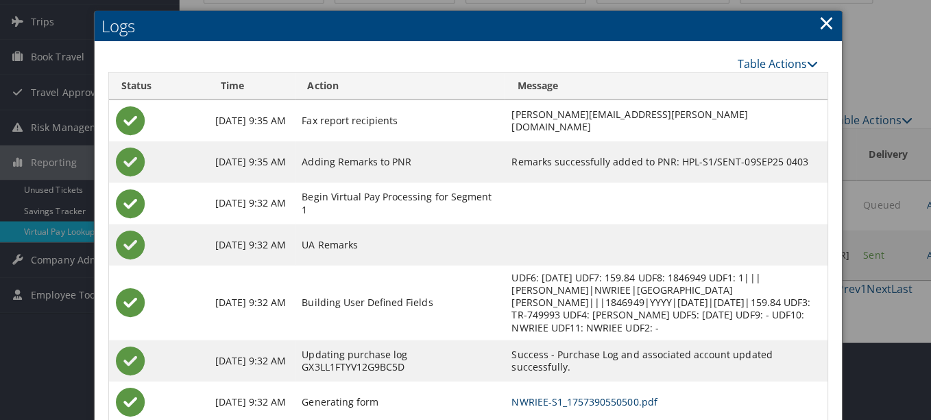
scroll to position [0, 0]
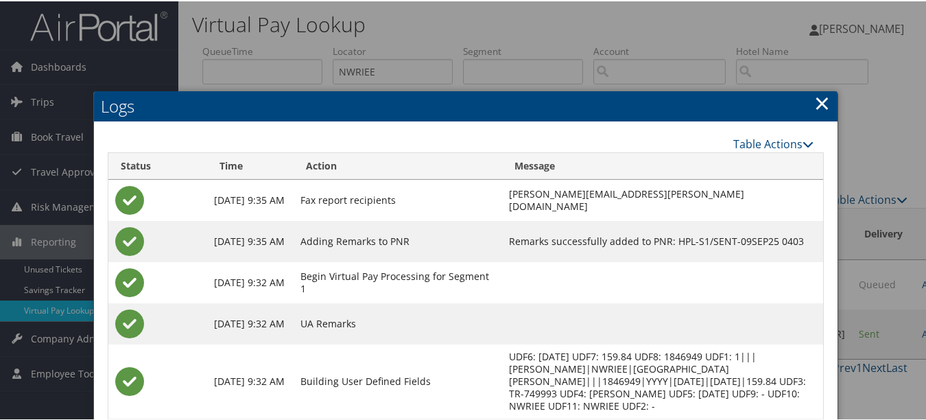
click at [815, 91] on link "×" at bounding box center [822, 101] width 16 height 27
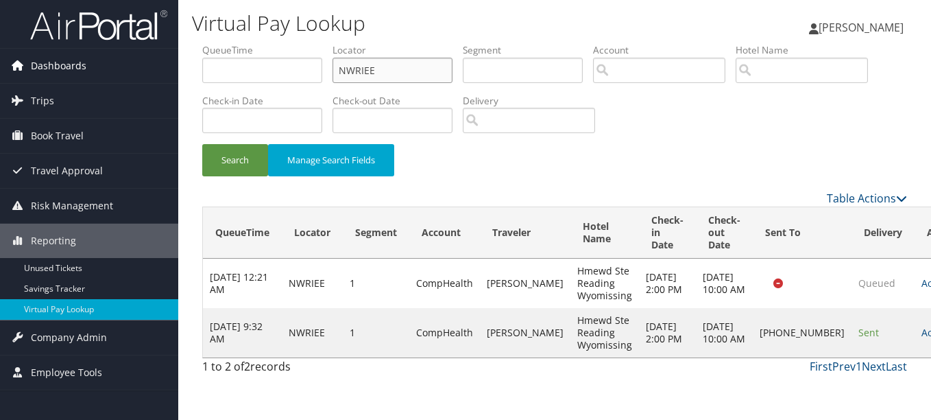
drag, startPoint x: 380, startPoint y: 64, endPoint x: 150, endPoint y: 58, distance: 230.5
click at [154, 58] on div "Dashboards AirPortal 360™ (Manager) My Travel Dashboard Trips Airtinerary® Look…" at bounding box center [465, 210] width 931 height 420
paste input "YUTRAS"
type input "YUTRAS"
click at [202, 144] on button "Search" at bounding box center [235, 160] width 66 height 32
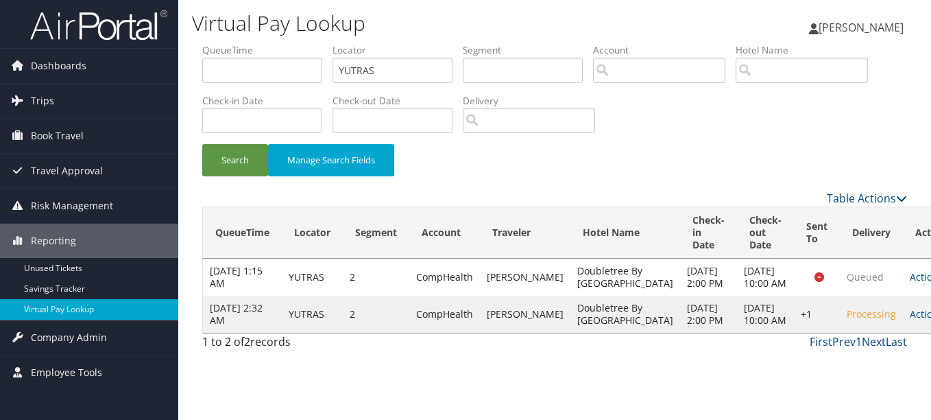
click at [910, 320] on link "Actions" at bounding box center [931, 313] width 43 height 13
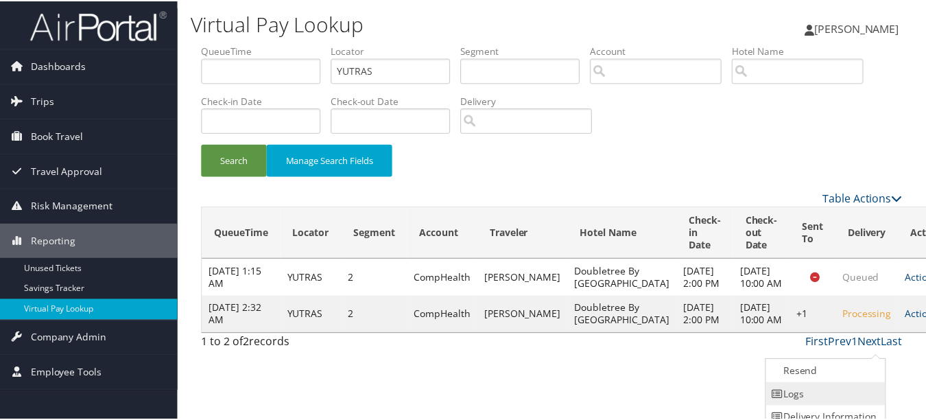
scroll to position [34, 0]
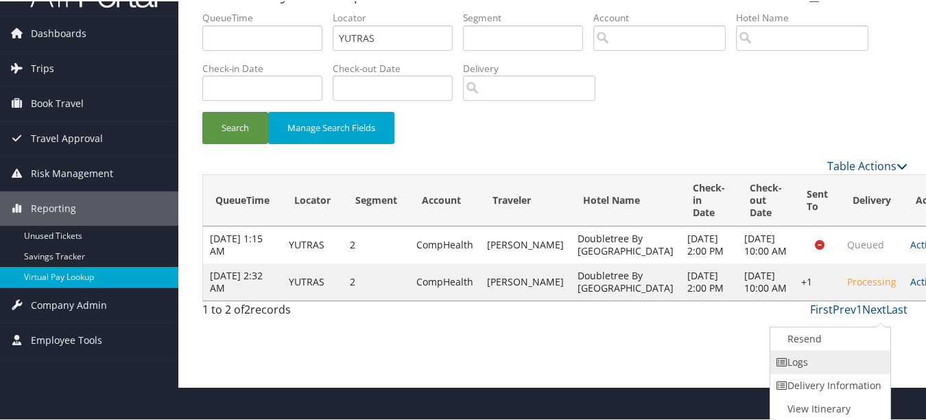
click at [798, 361] on link "Logs" at bounding box center [828, 360] width 117 height 23
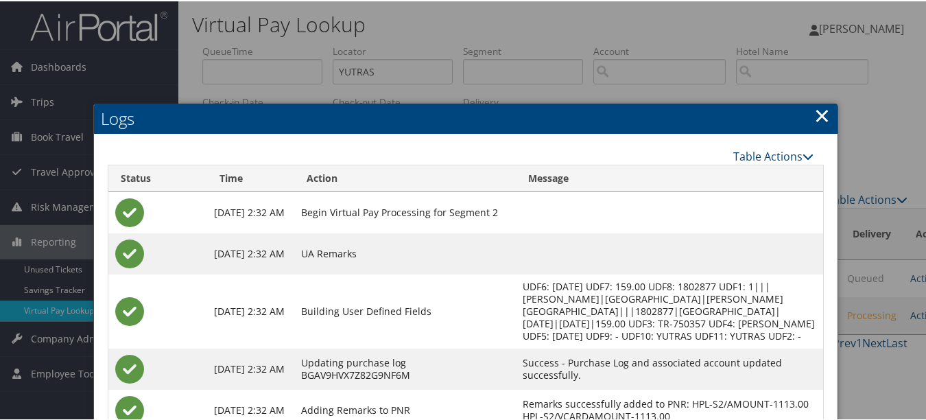
scroll to position [143, 0]
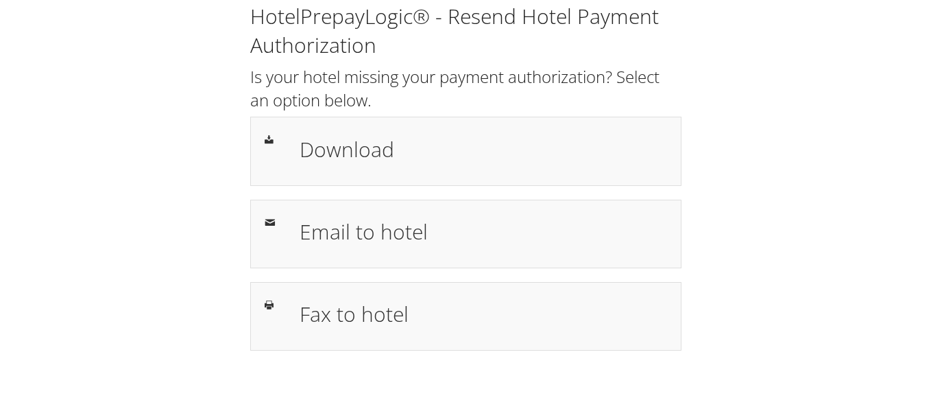
drag, startPoint x: 744, startPoint y: 236, endPoint x: 714, endPoint y: 235, distance: 30.2
click at [744, 236] on div "HotelPrepayLogic® - Resend Hotel Payment Authorization Is your hotel missing yo…" at bounding box center [466, 182] width 904 height 364
click at [748, 382] on div "HotelPrepayLogic® - Resend Hotel Payment Authorization Is your hotel missing yo…" at bounding box center [465, 210] width 931 height 420
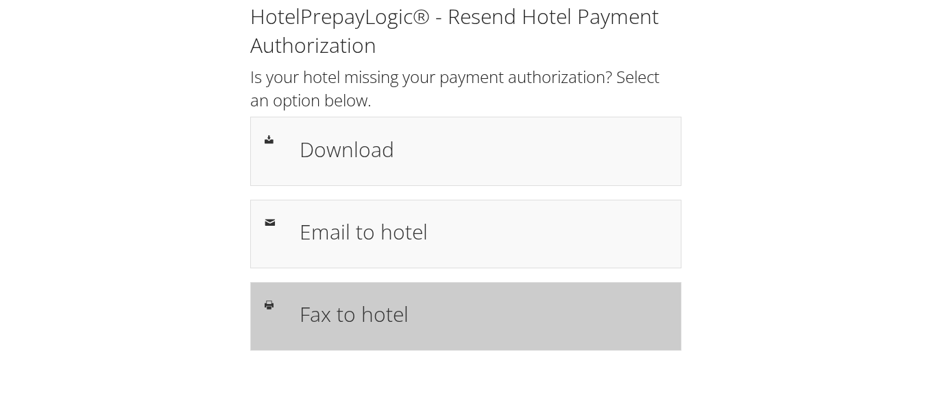
click at [470, 291] on div "Fax to hotel" at bounding box center [465, 316] width 431 height 69
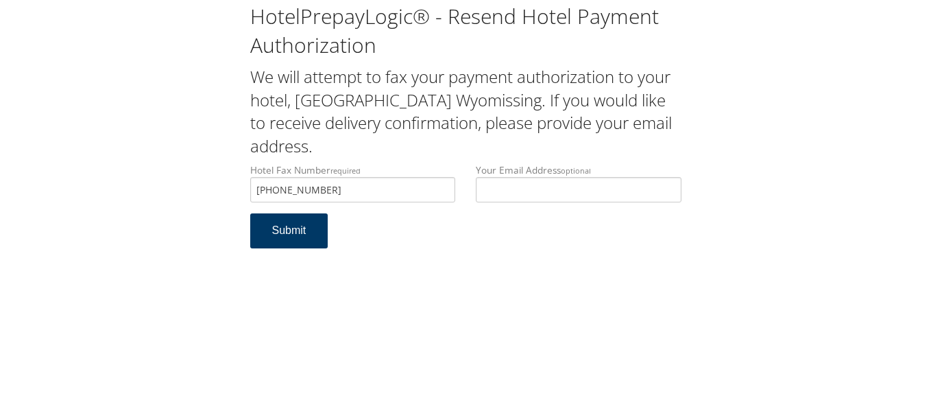
click at [266, 217] on button "Submit" at bounding box center [289, 230] width 78 height 35
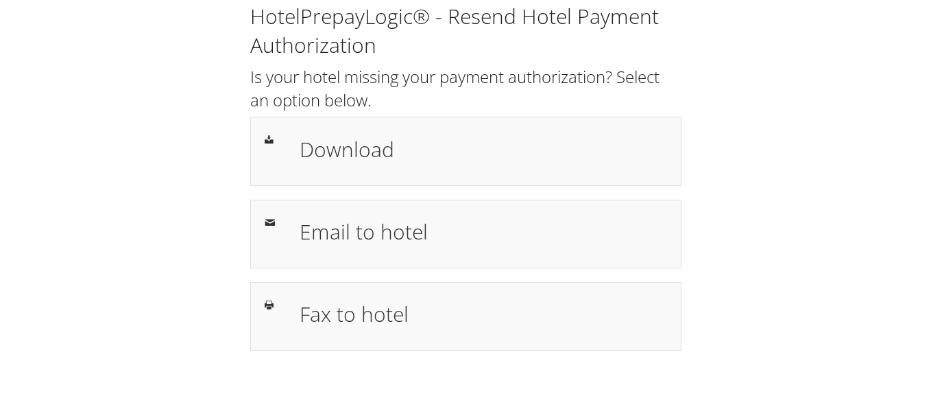
click at [782, 287] on div "HotelPrepayLogic® - Resend Hotel Payment Authorization Is your hotel missing yo…" at bounding box center [466, 182] width 904 height 364
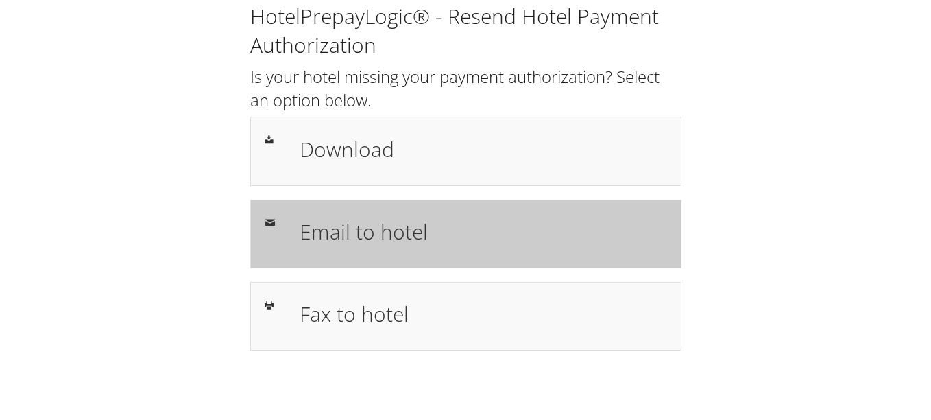
click at [403, 265] on div "Email to hotel" at bounding box center [465, 234] width 431 height 69
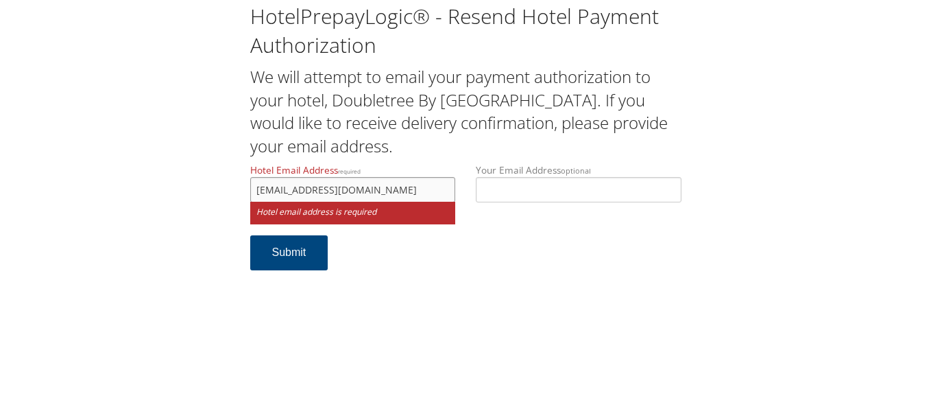
scroll to position [0, 12]
type input "[EMAIL_ADDRESS][DOMAIN_NAME]"
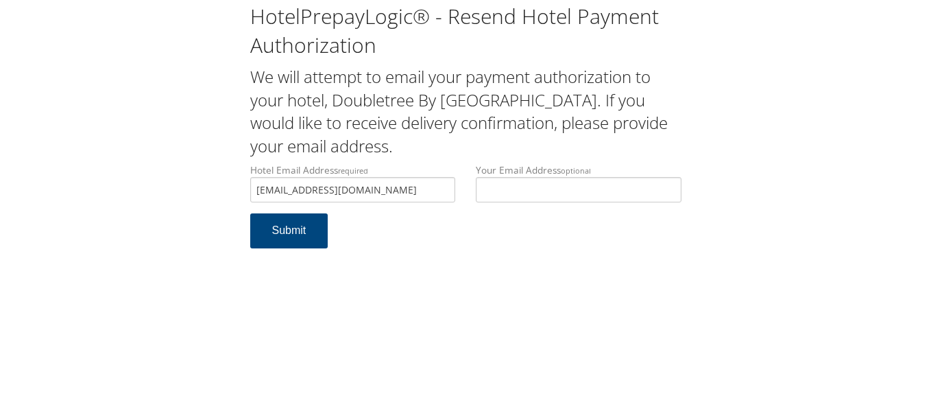
scroll to position [0, 0]
click at [431, 298] on div "HotelPrepayLogic® - Resend Hotel Payment Authorization We will attempt to email…" at bounding box center [465, 210] width 931 height 420
click at [413, 195] on input "[EMAIL_ADDRESS][DOMAIN_NAME]" at bounding box center [353, 189] width 206 height 25
click at [270, 241] on button "Submit" at bounding box center [289, 230] width 78 height 35
click at [437, 189] on input "[EMAIL_ADDRESS][DOMAIN_NAME]" at bounding box center [353, 189] width 206 height 25
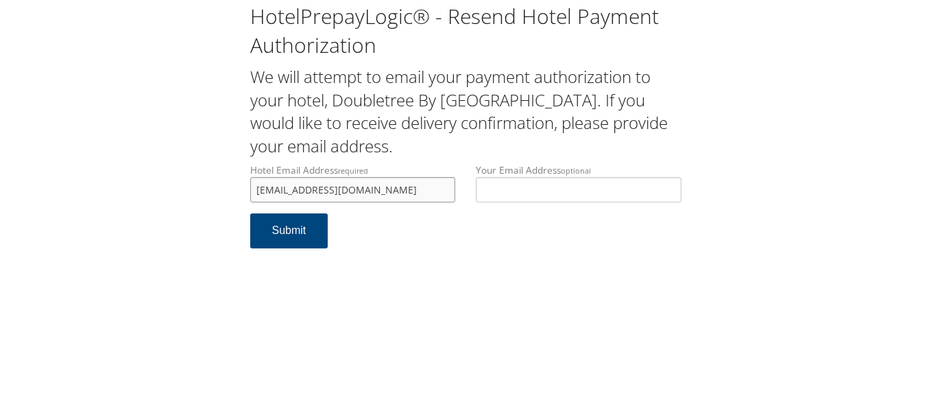
scroll to position [0, 12]
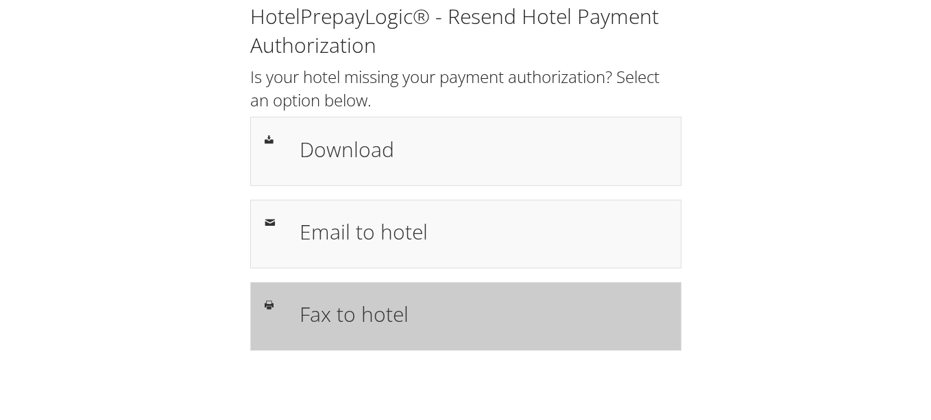
click at [398, 317] on h1 "Fax to hotel" at bounding box center [484, 313] width 368 height 31
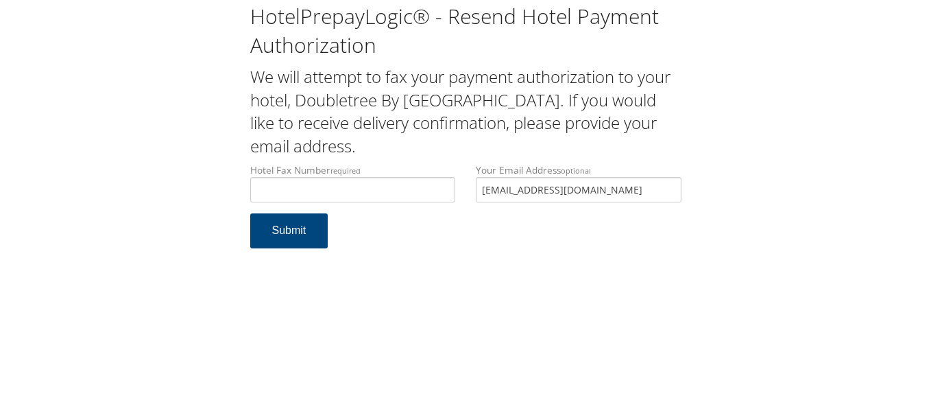
click at [481, 182] on input "[EMAIL_ADDRESS][DOMAIN_NAME]" at bounding box center [579, 189] width 206 height 25
type input "2184414408"
click at [458, 227] on form "Hotel Fax Number required 2184414408 Hotel fax number is required Your Email Ad…" at bounding box center [465, 212] width 431 height 99
click at [292, 240] on button "Submit" at bounding box center [289, 230] width 78 height 35
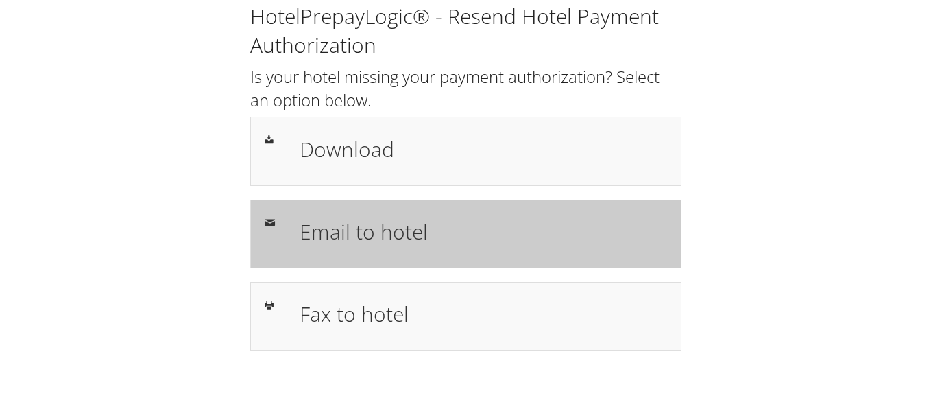
click at [379, 259] on div "Email to hotel" at bounding box center [465, 234] width 431 height 69
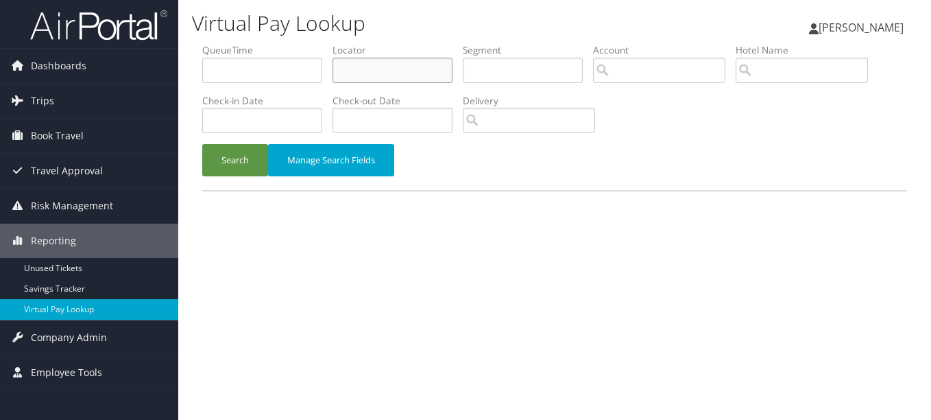
click at [438, 73] on input "text" at bounding box center [393, 70] width 120 height 25
paste input "OLWDXW"
click at [202, 144] on button "Search" at bounding box center [235, 160] width 66 height 32
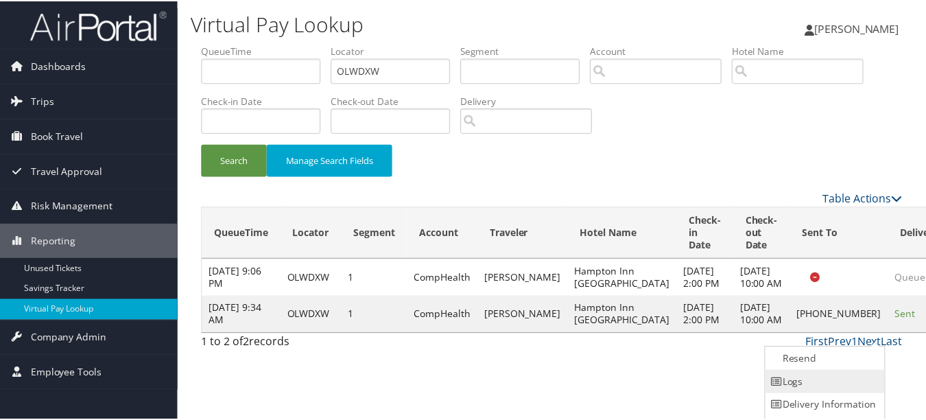
scroll to position [21, 0]
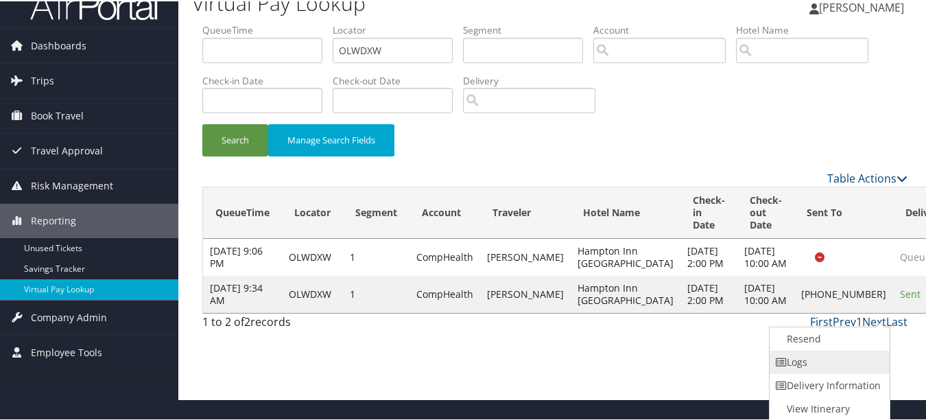
click at [865, 354] on link "Logs" at bounding box center [827, 360] width 117 height 23
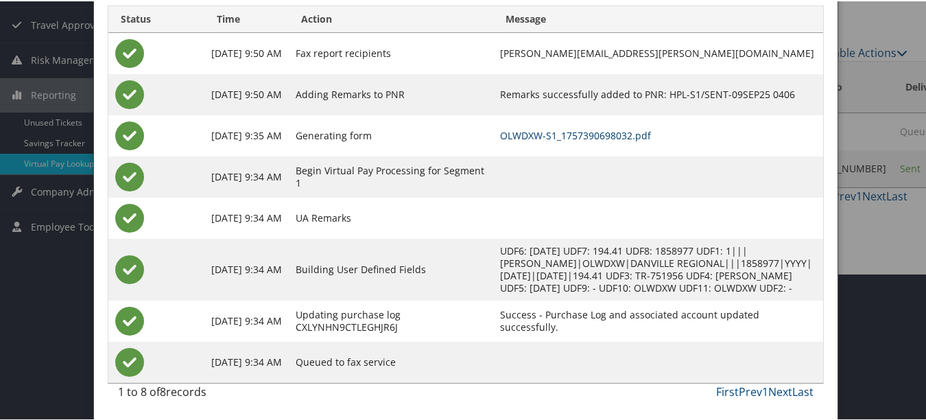
scroll to position [0, 0]
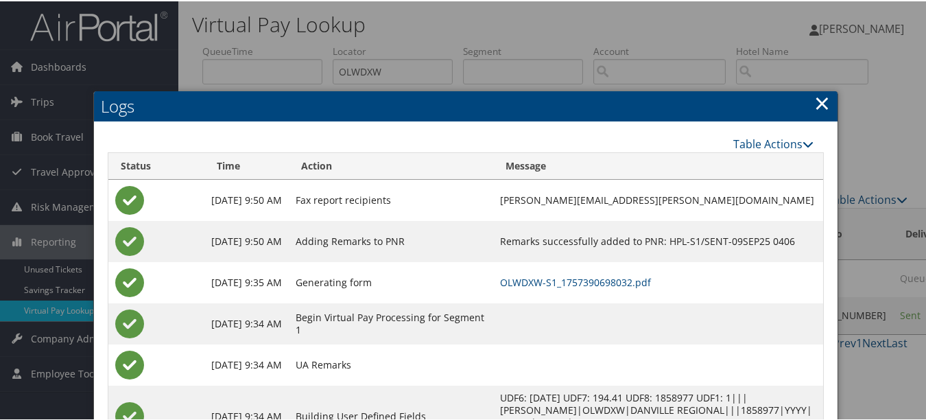
click at [815, 106] on link "×" at bounding box center [822, 101] width 16 height 27
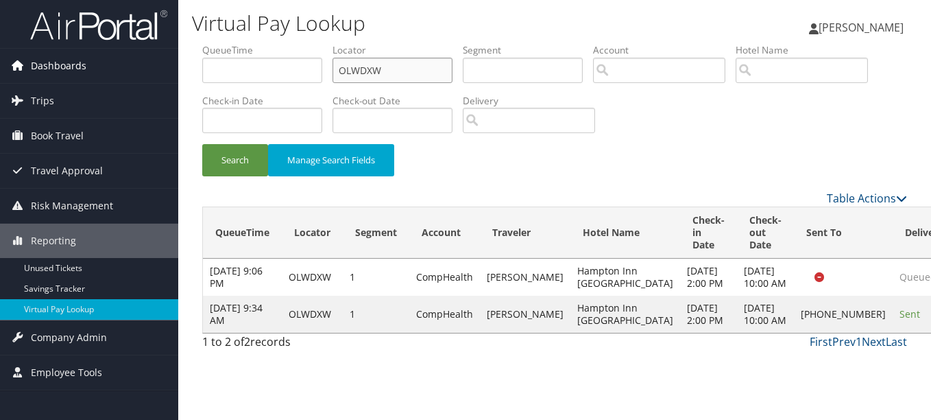
drag, startPoint x: 411, startPoint y: 66, endPoint x: 154, endPoint y: 65, distance: 257.2
click at [154, 65] on div "Dashboards AirPortal 360™ (Manager) My Travel Dashboard Trips Airtinerary® Look…" at bounding box center [465, 210] width 931 height 420
paste input "UFRFXQ"
type input "UFRFXQ"
click at [202, 144] on button "Search" at bounding box center [235, 160] width 66 height 32
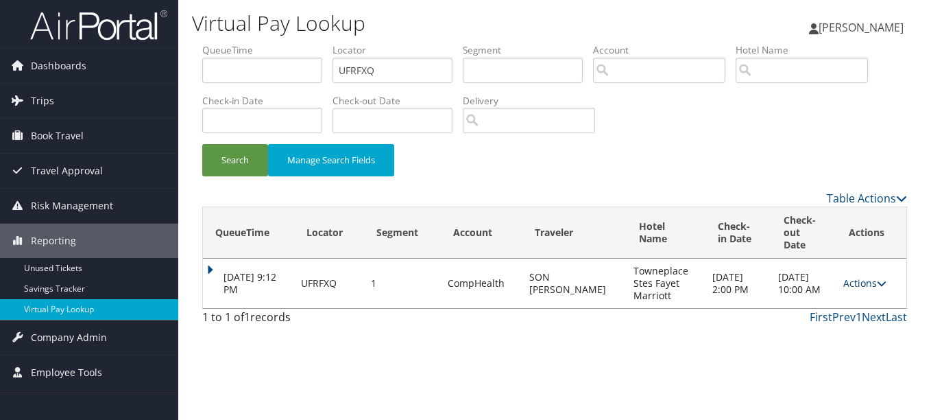
click at [876, 276] on link "Actions" at bounding box center [865, 282] width 43 height 13
click at [859, 307] on link "Logs" at bounding box center [838, 313] width 86 height 23
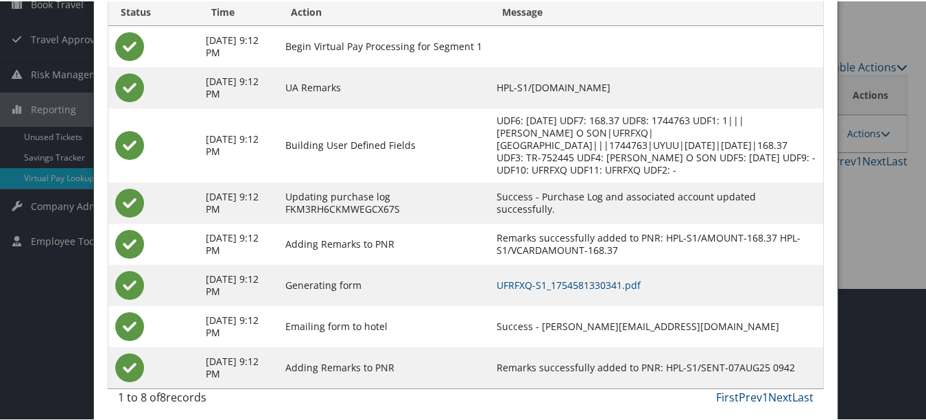
scroll to position [138, 0]
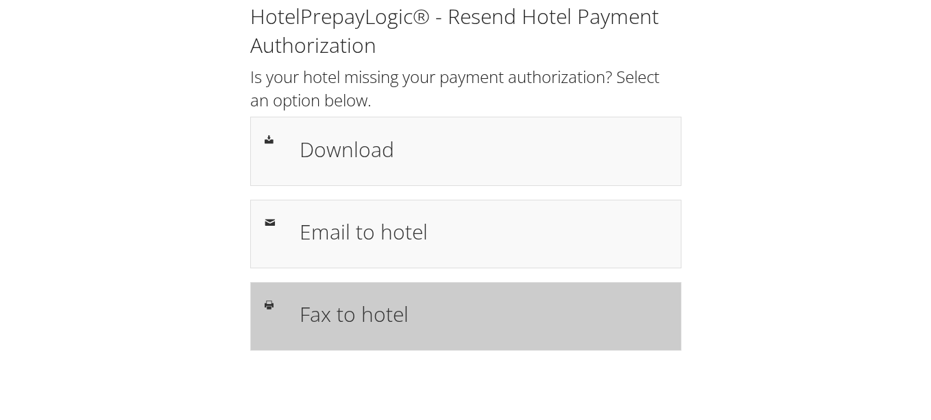
click at [443, 338] on div "Fax to hotel" at bounding box center [465, 316] width 431 height 69
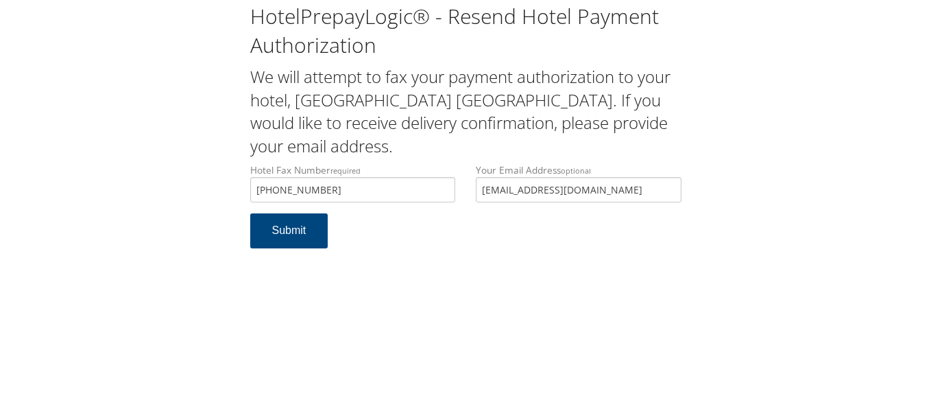
click at [483, 177] on input "[EMAIL_ADDRESS][DOMAIN_NAME]" at bounding box center [579, 189] width 206 height 25
click at [262, 215] on button "Submit" at bounding box center [289, 230] width 78 height 35
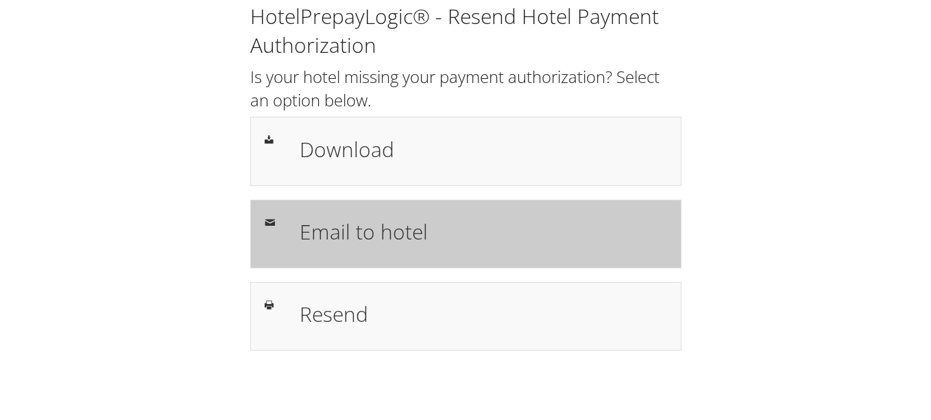
click at [420, 250] on div "Email to hotel" at bounding box center [483, 234] width 388 height 40
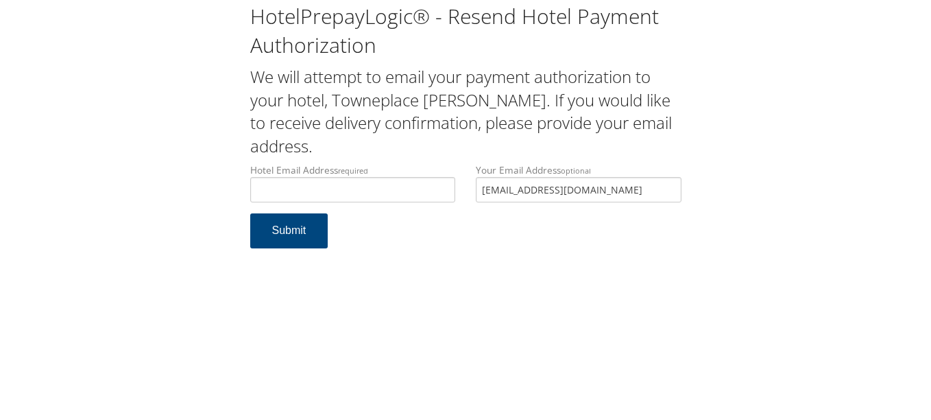
click at [349, 180] on div "Hotel Email Address required Hotel email address is required Your Email Address…" at bounding box center [466, 188] width 452 height 50
click at [352, 186] on input "Hotel Email Address required" at bounding box center [353, 189] width 206 height 25
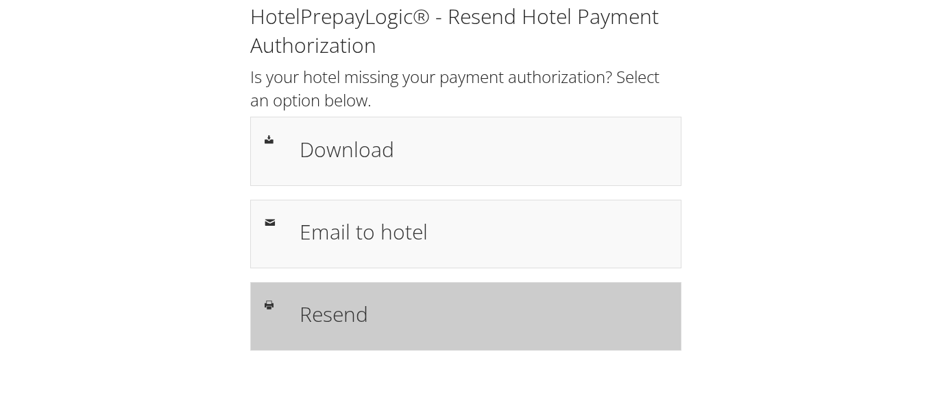
click at [333, 301] on h1 "Resend" at bounding box center [484, 313] width 368 height 31
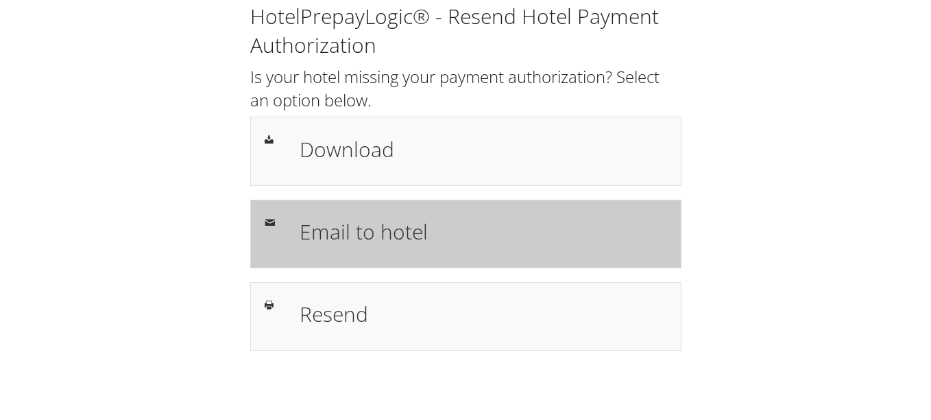
drag, startPoint x: 0, startPoint y: 0, endPoint x: 332, endPoint y: 234, distance: 406.0
click at [332, 234] on h1 "Email to hotel" at bounding box center [484, 231] width 368 height 31
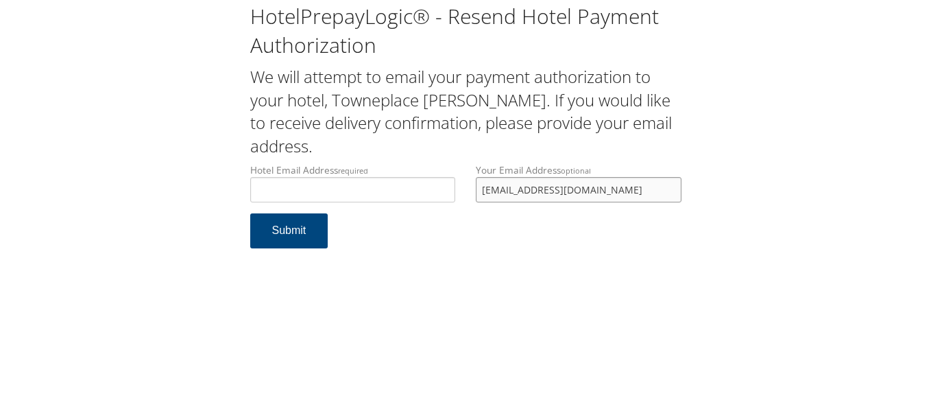
drag, startPoint x: 558, startPoint y: 182, endPoint x: 457, endPoint y: 181, distance: 100.8
click at [457, 181] on div "Hotel Email Address required Hotel email address is required Your Email Address…" at bounding box center [466, 188] width 452 height 50
click at [370, 182] on input "Hotel Email Address required" at bounding box center [353, 189] width 206 height 25
